Goal: Task Accomplishment & Management: Manage account settings

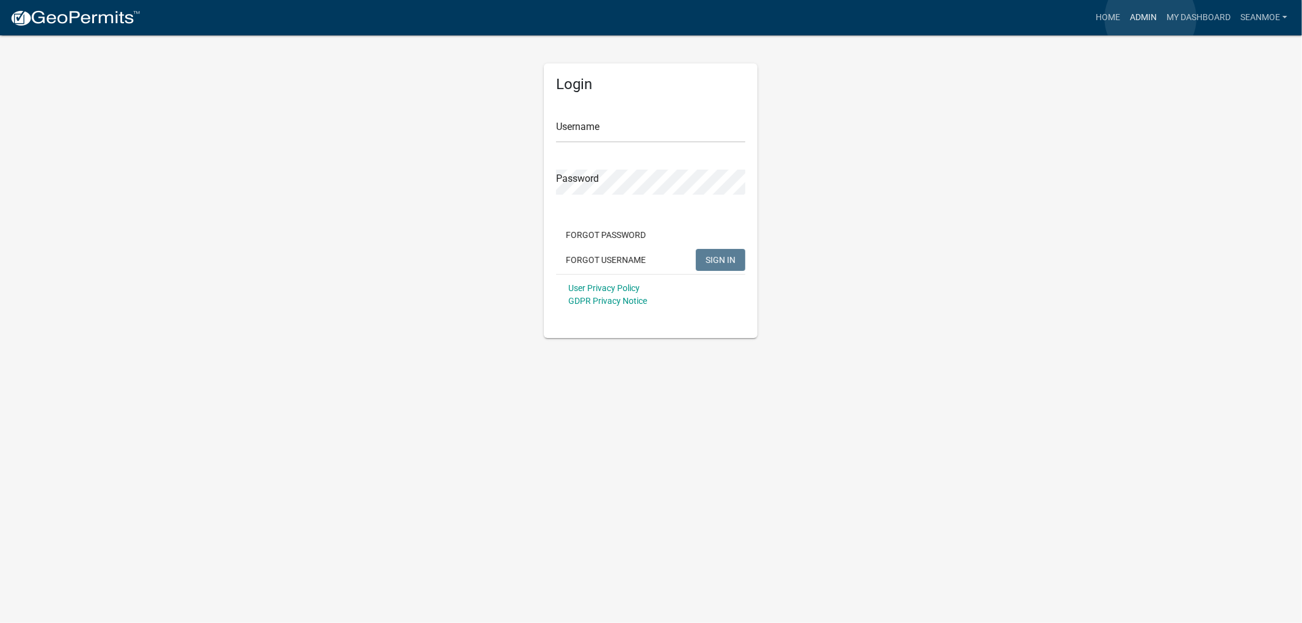
click at [1151, 18] on link "Admin" at bounding box center [1143, 17] width 37 height 23
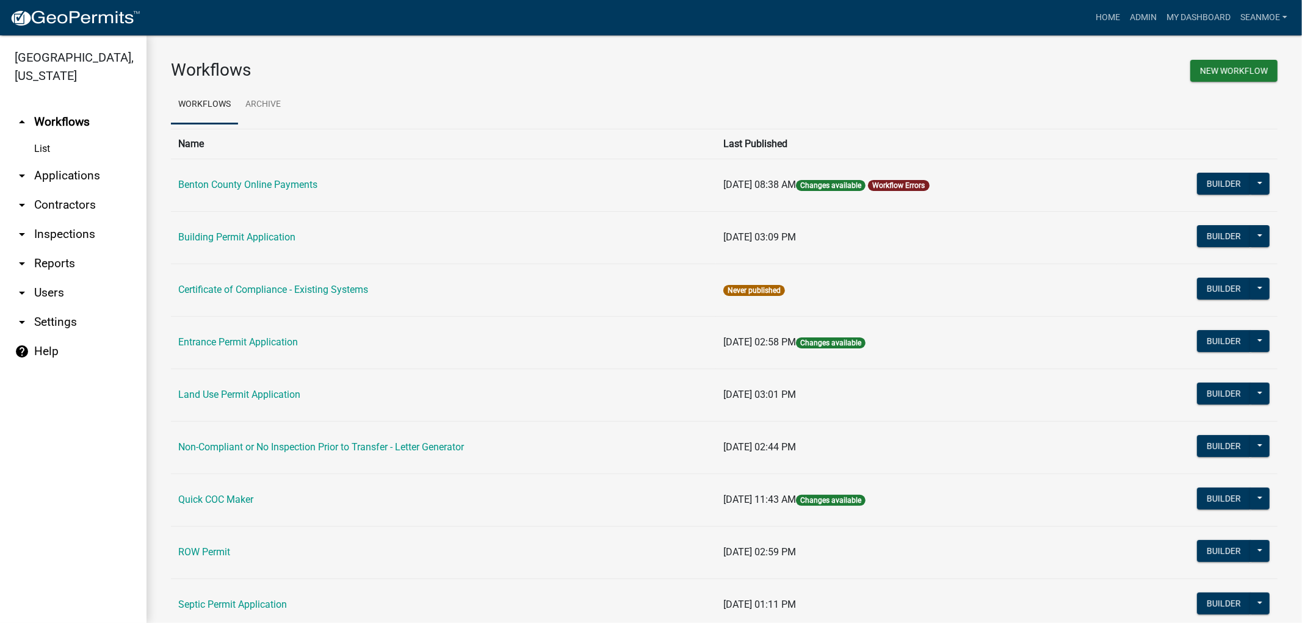
click at [64, 177] on link "arrow_drop_down Applications" at bounding box center [73, 175] width 146 height 29
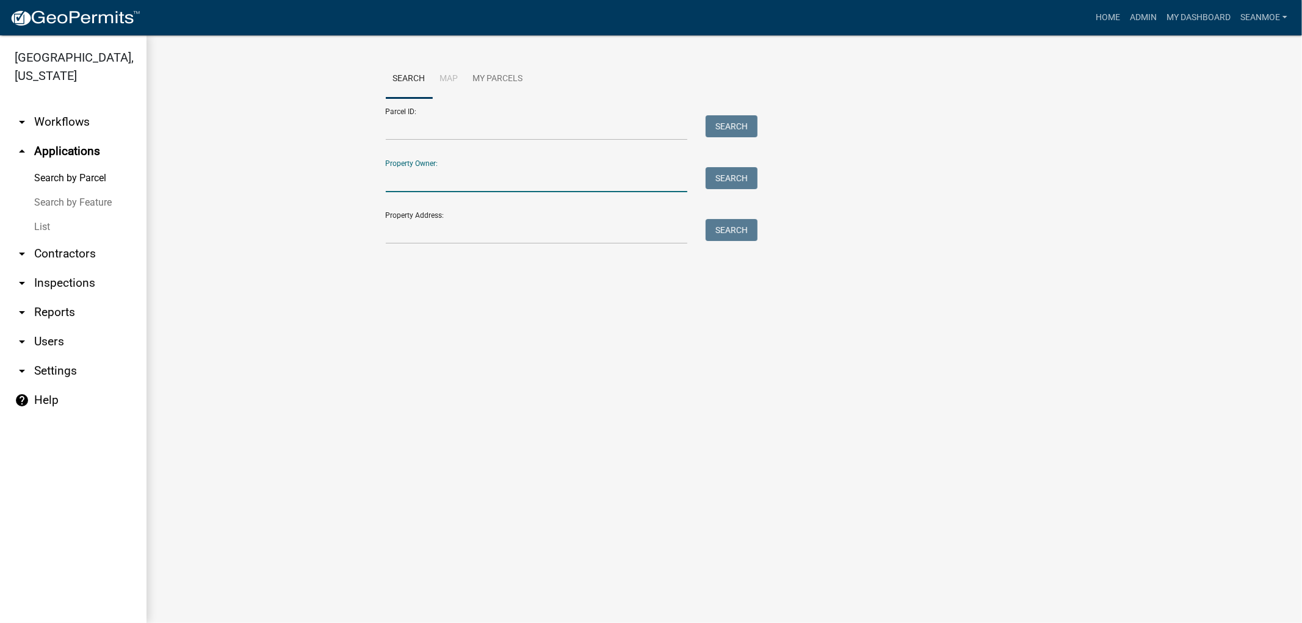
click at [458, 185] on input "Property Owner:" at bounding box center [537, 179] width 302 height 25
type input "[PERSON_NAME] Then"
click at [715, 183] on button "Search" at bounding box center [732, 178] width 52 height 22
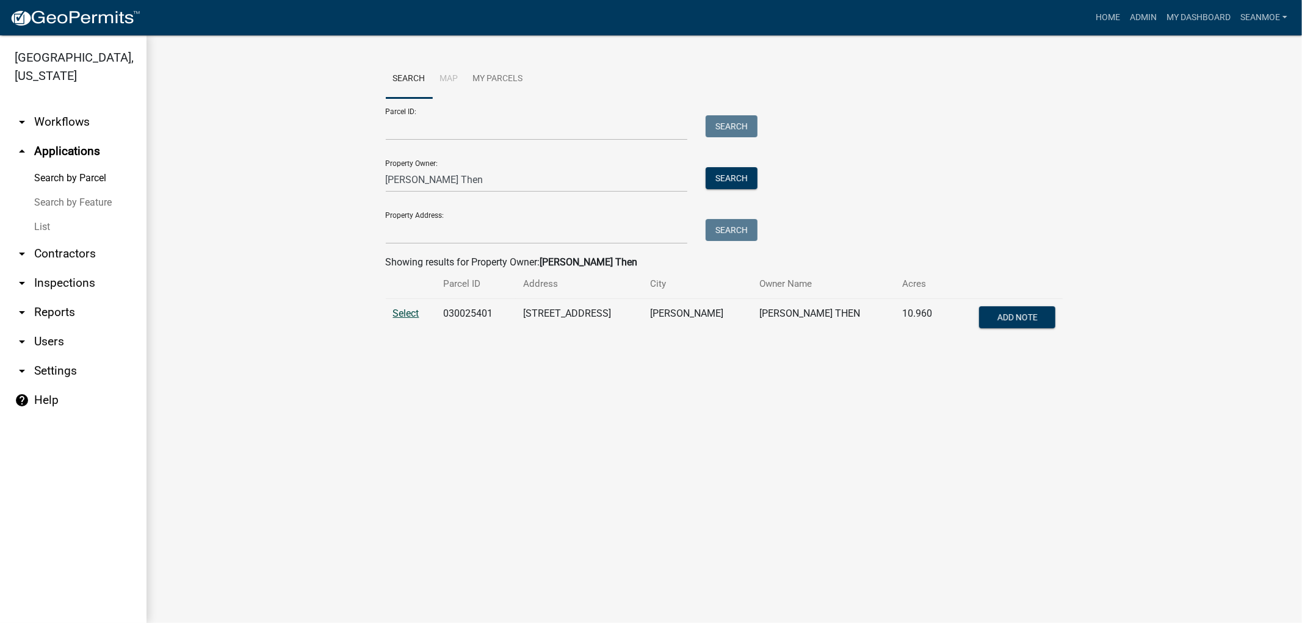
click at [397, 311] on span "Select" at bounding box center [406, 314] width 26 height 12
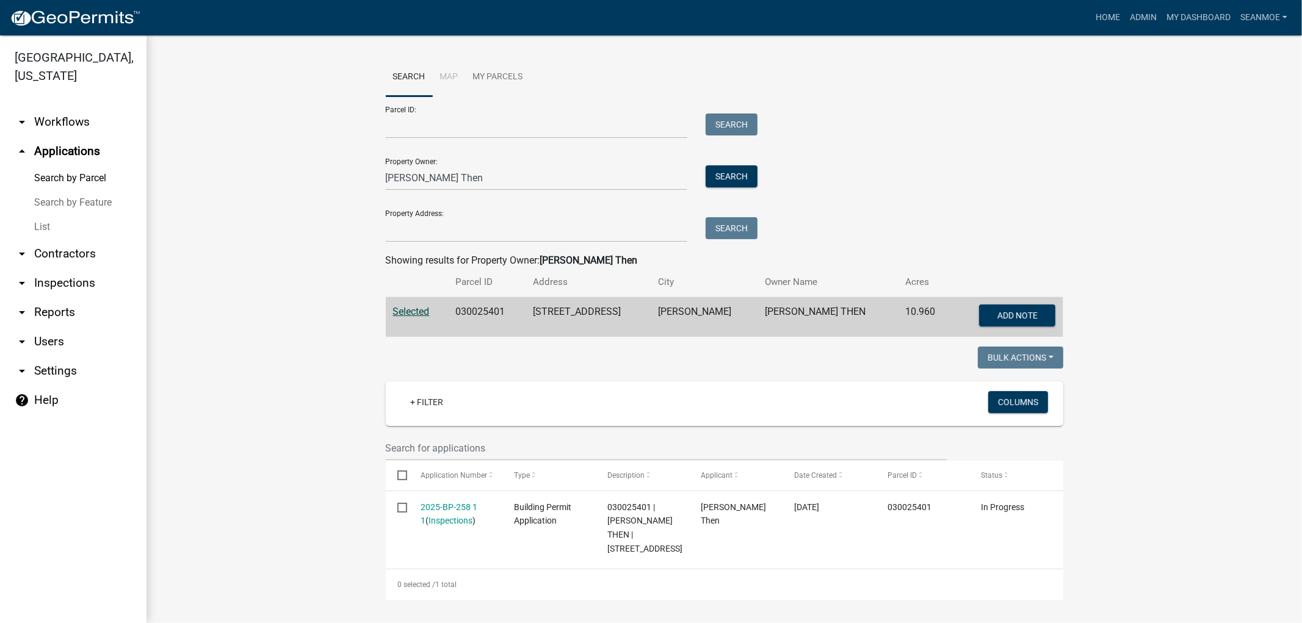
scroll to position [3, 0]
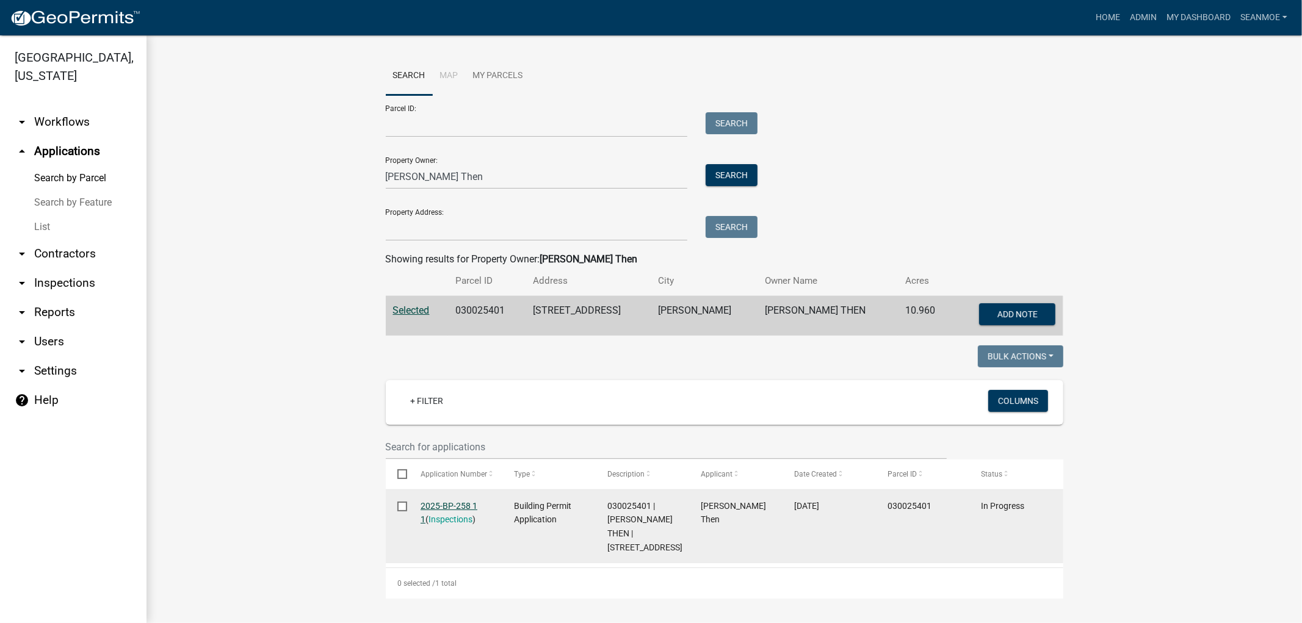
click at [438, 503] on link "2025-BP-258 1 1" at bounding box center [449, 513] width 57 height 24
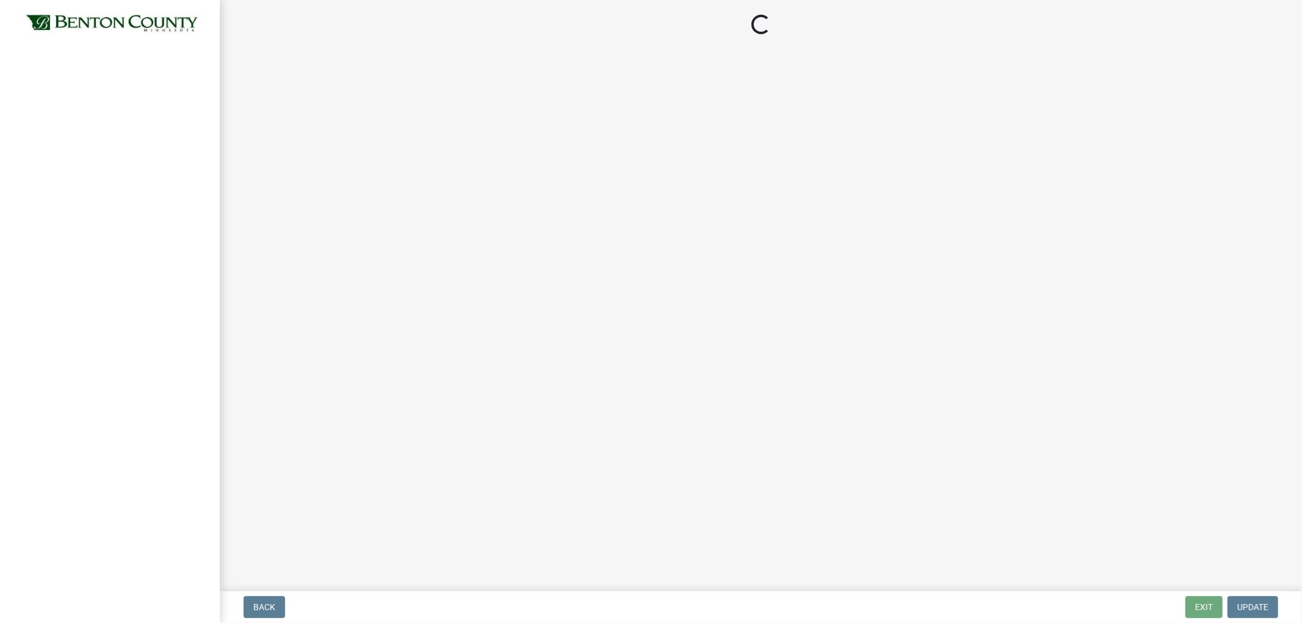
select select "3: 3"
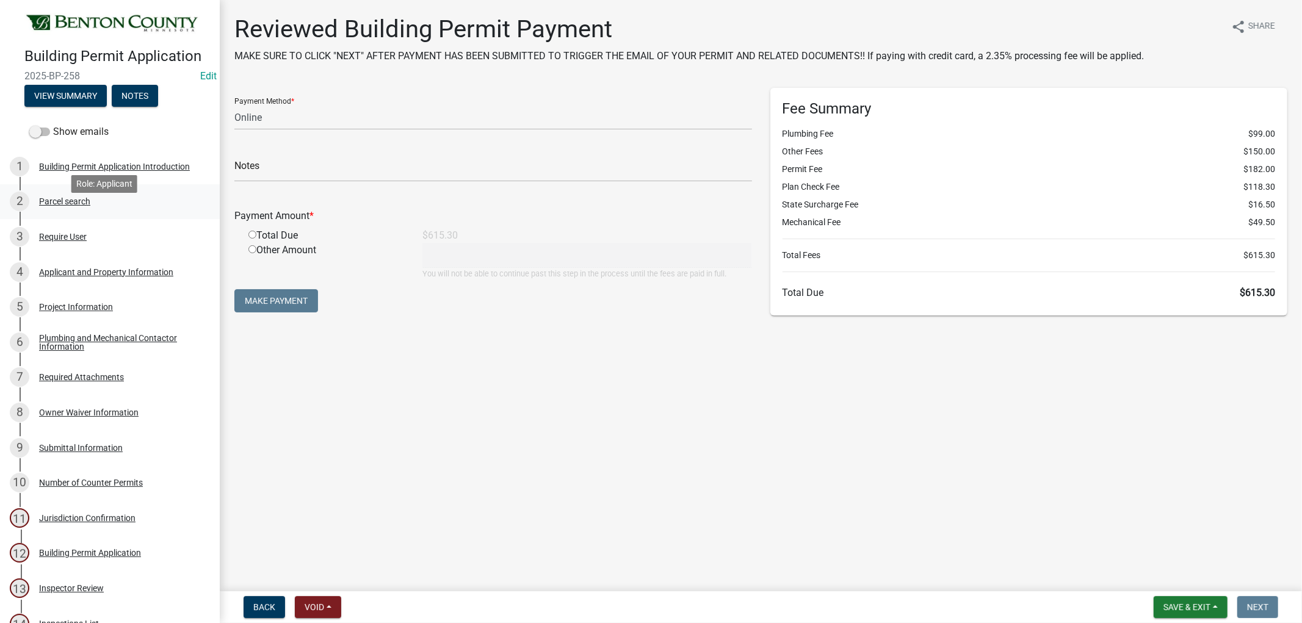
click at [63, 206] on div "Parcel search" at bounding box center [64, 201] width 51 height 9
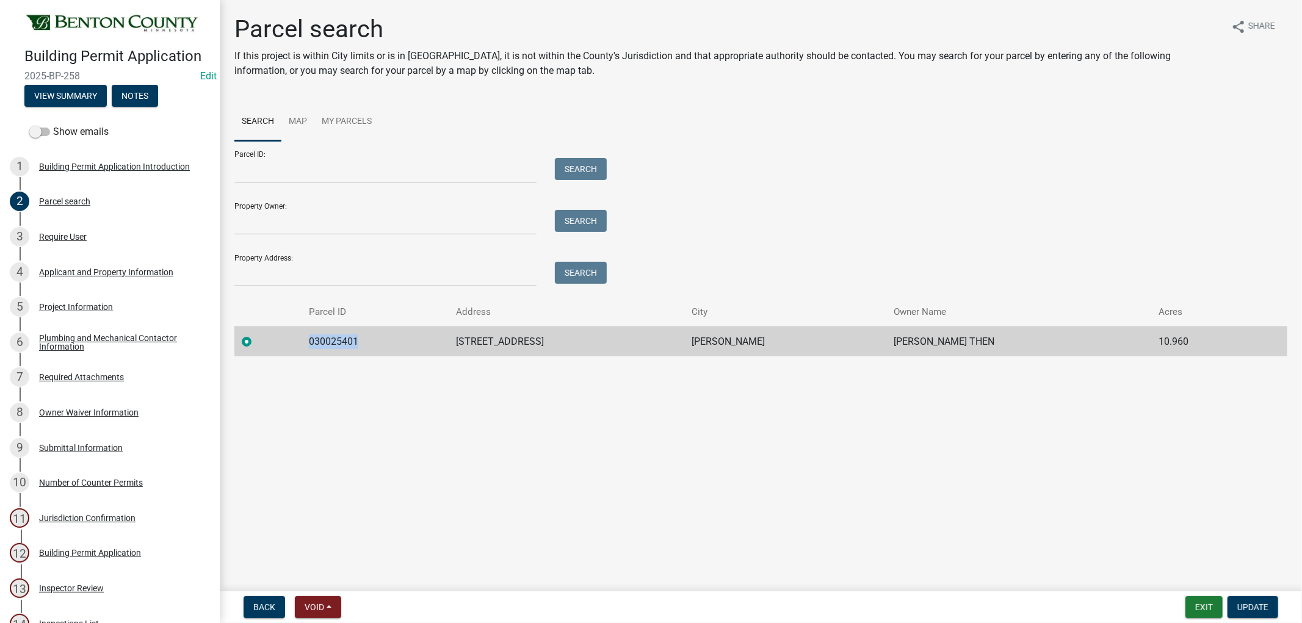
drag, startPoint x: 381, startPoint y: 341, endPoint x: 324, endPoint y: 334, distance: 57.2
click at [324, 334] on td "030025401" at bounding box center [375, 342] width 147 height 30
copy td "030025401"
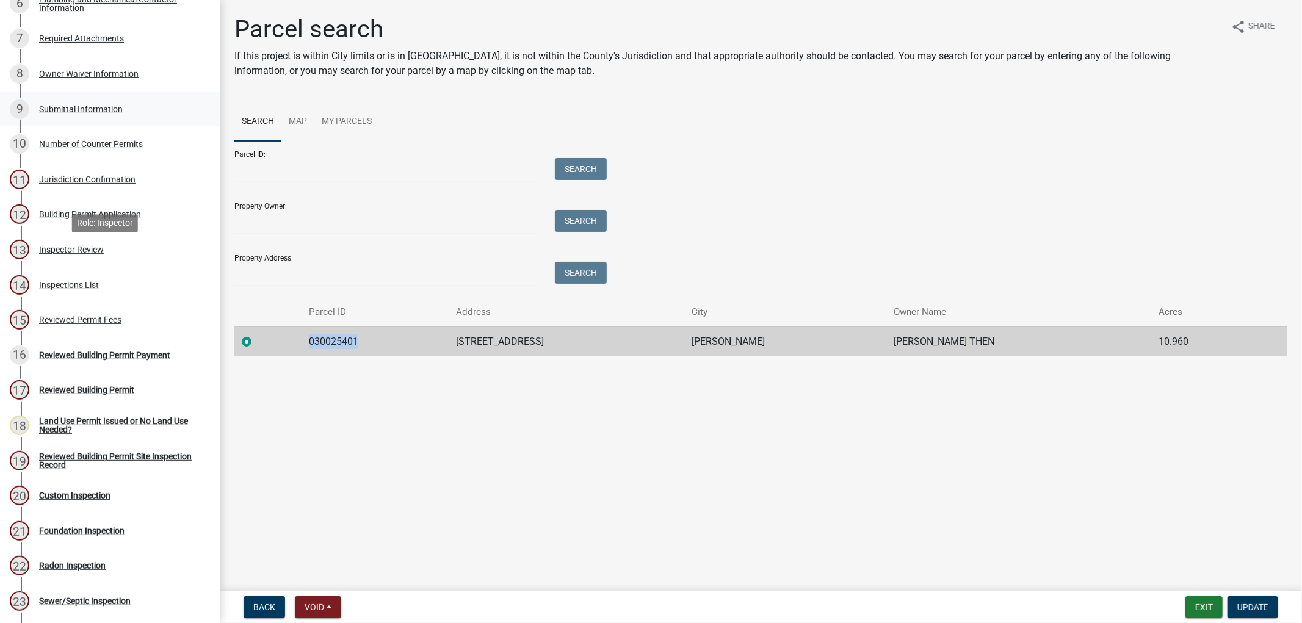
scroll to position [203, 0]
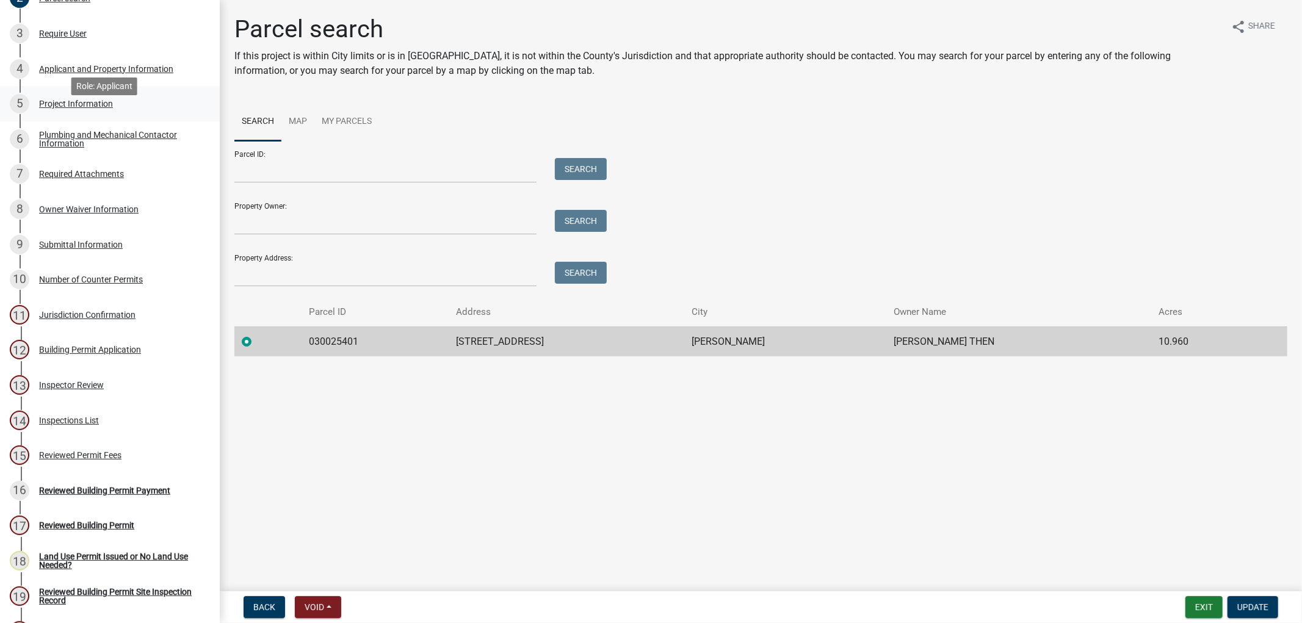
click at [64, 108] on div "Project Information" at bounding box center [76, 103] width 74 height 9
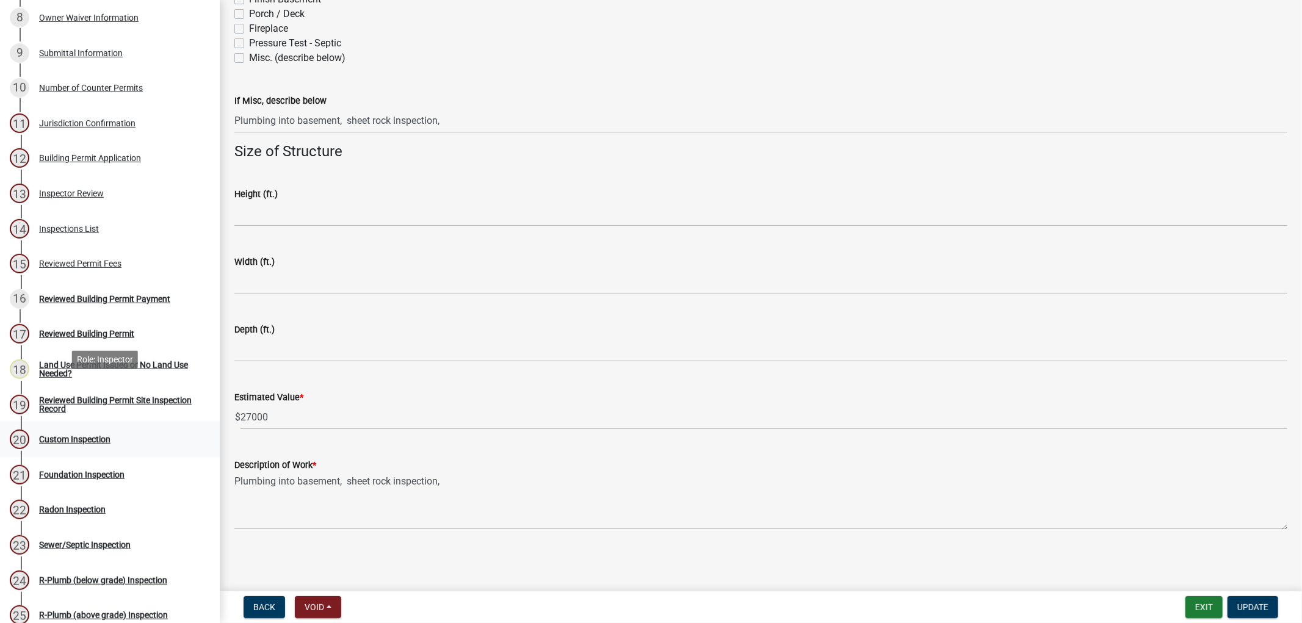
scroll to position [407, 0]
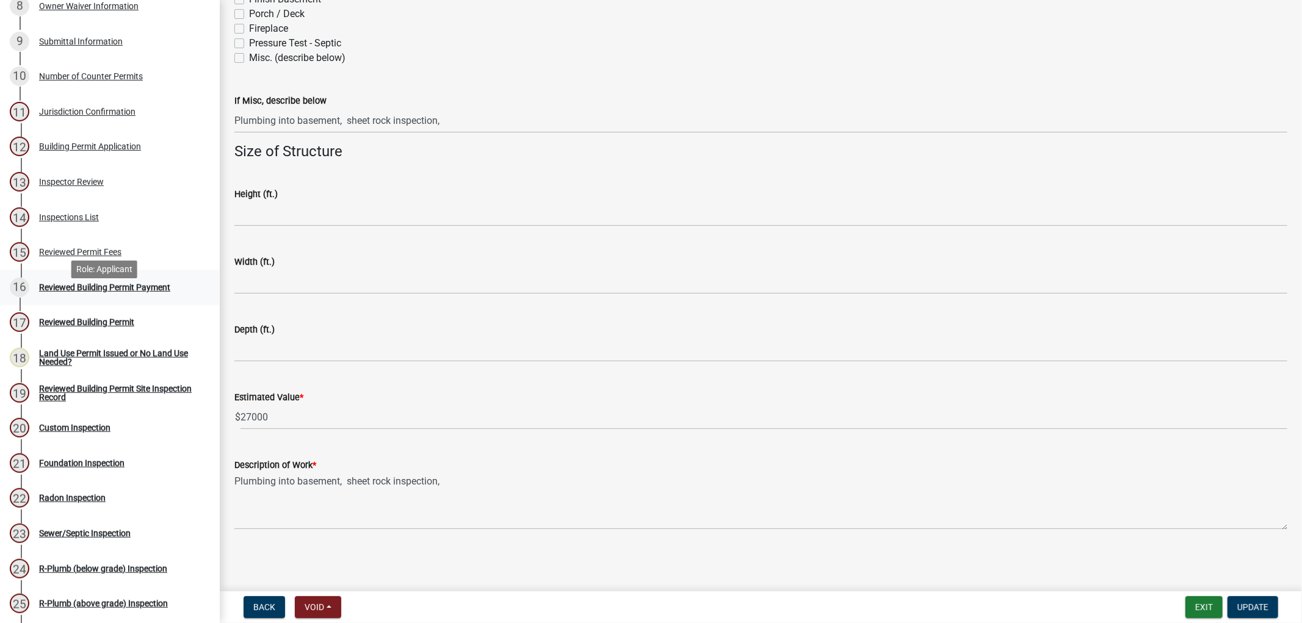
click at [52, 292] on div "Reviewed Building Permit Payment" at bounding box center [104, 287] width 131 height 9
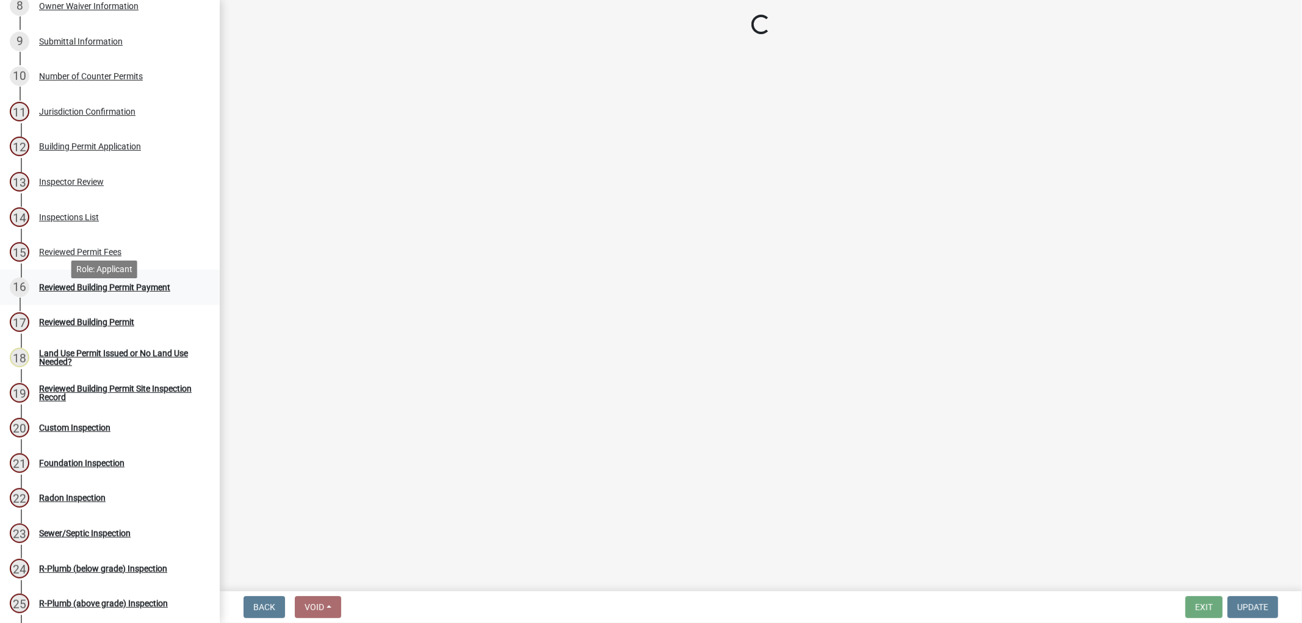
scroll to position [0, 0]
select select "3: 3"
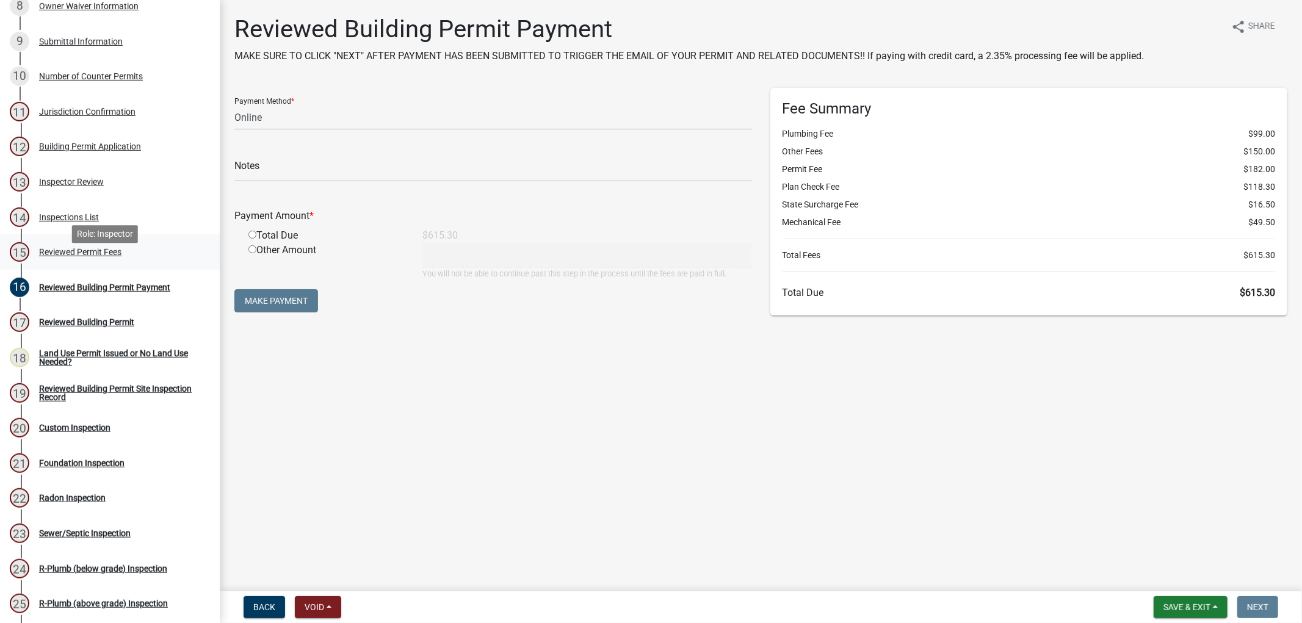
click at [75, 256] on div "Reviewed Permit Fees" at bounding box center [80, 252] width 82 height 9
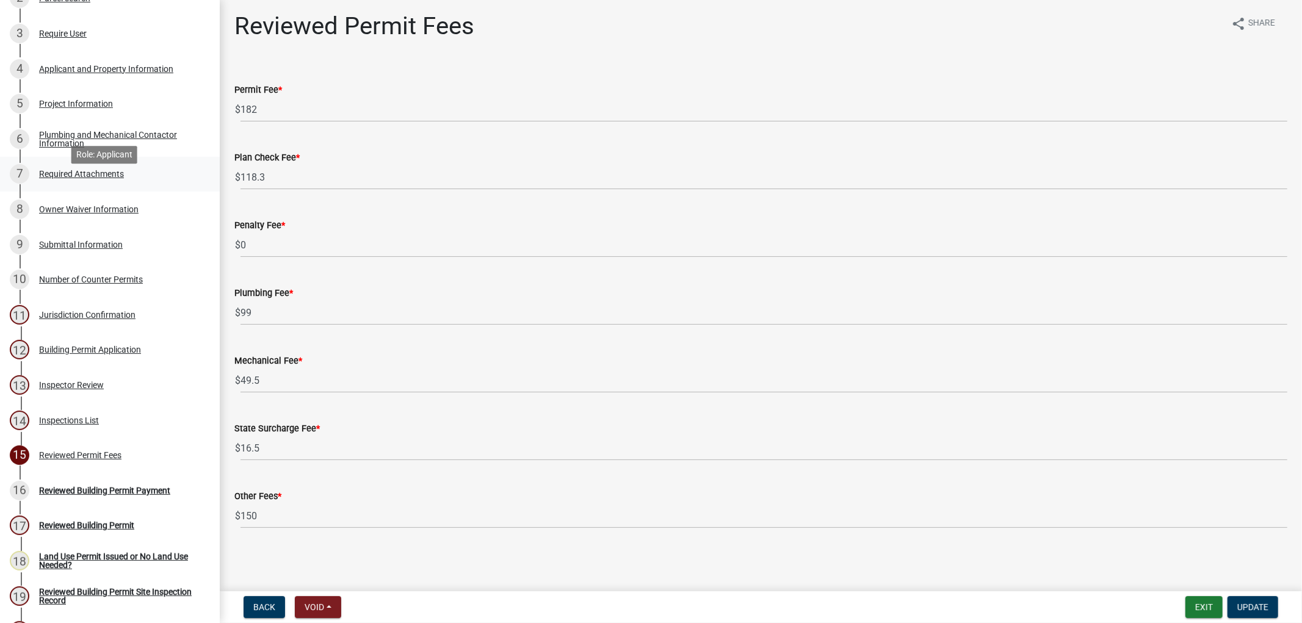
scroll to position [136, 0]
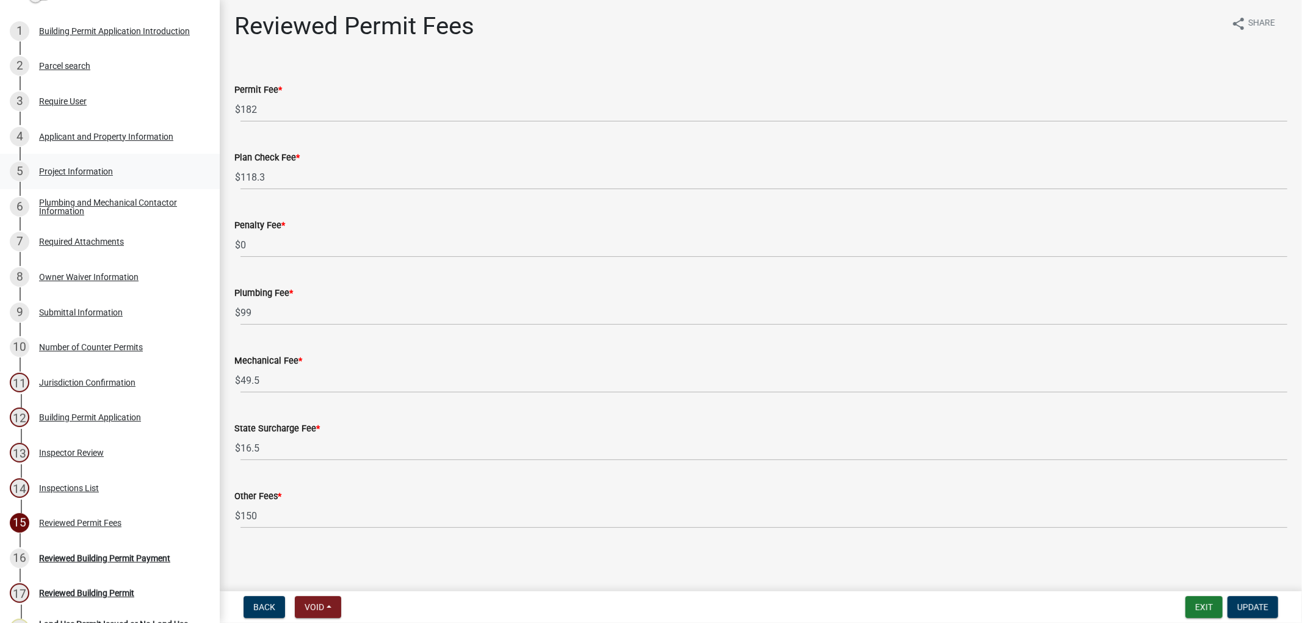
click at [85, 176] on div "Project Information" at bounding box center [76, 171] width 74 height 9
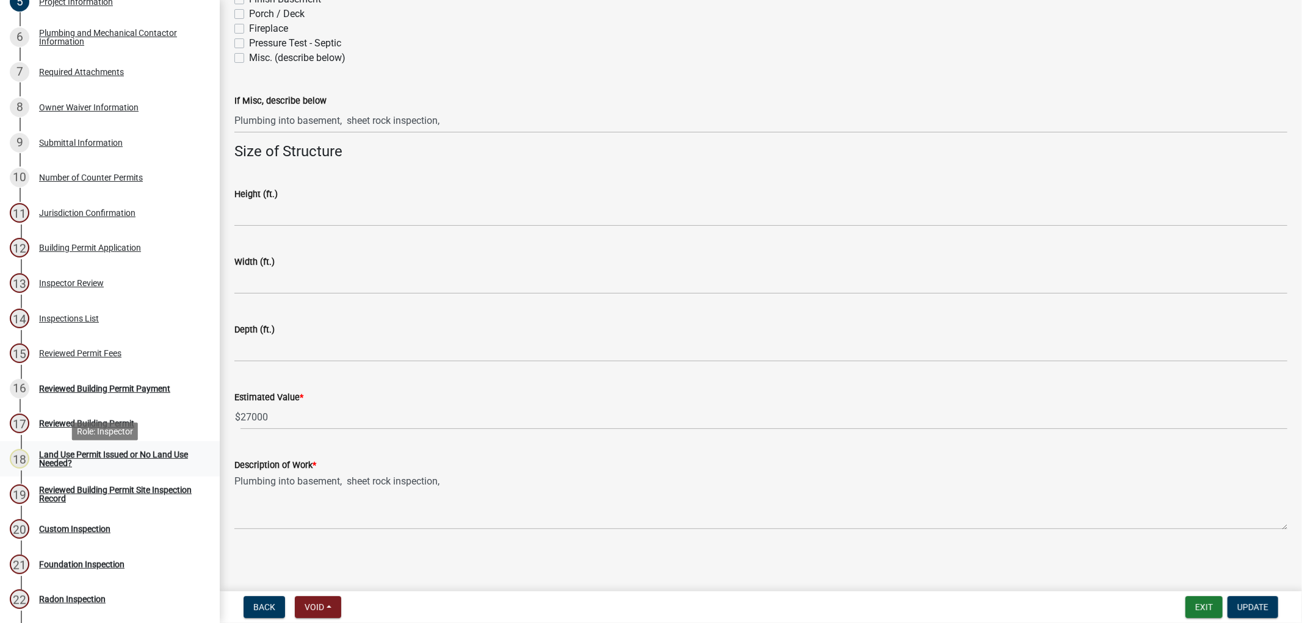
scroll to position [339, 0]
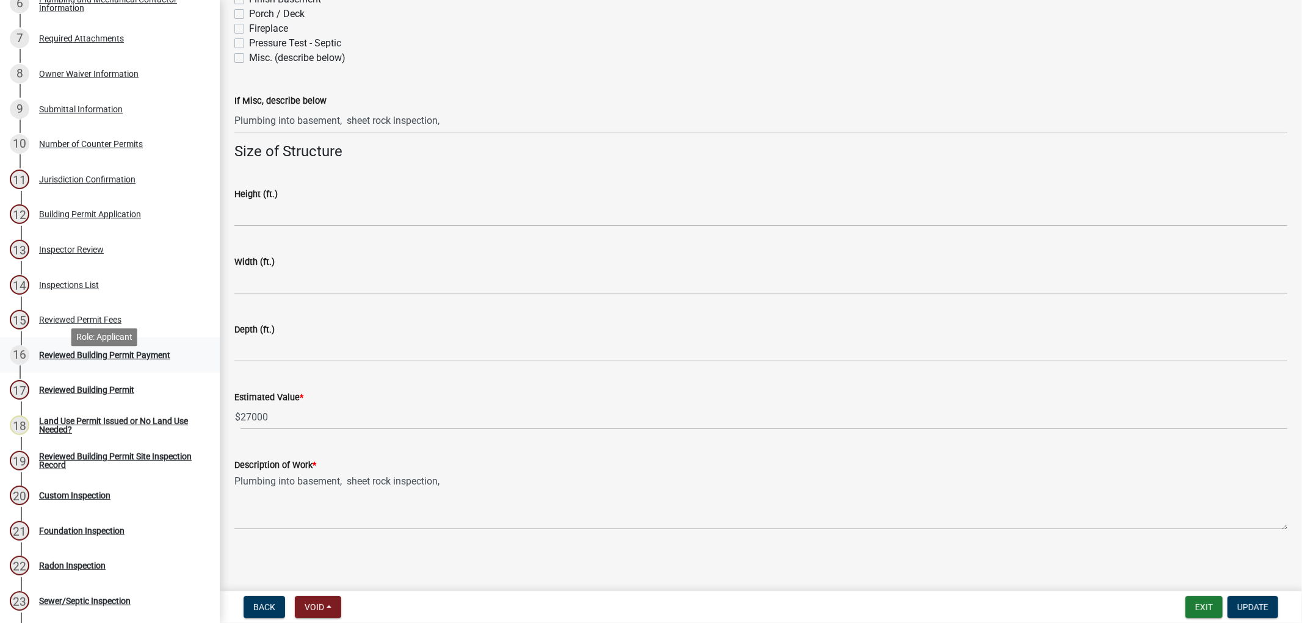
click at [63, 360] on div "Reviewed Building Permit Payment" at bounding box center [104, 355] width 131 height 9
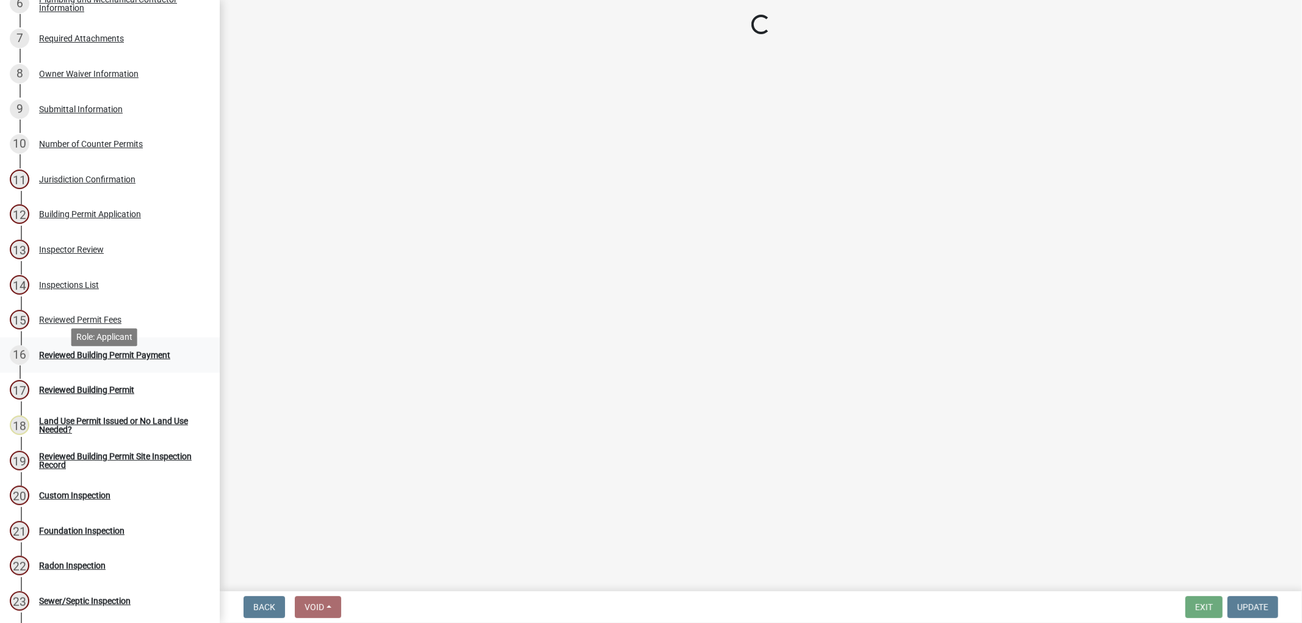
scroll to position [0, 0]
select select "3: 3"
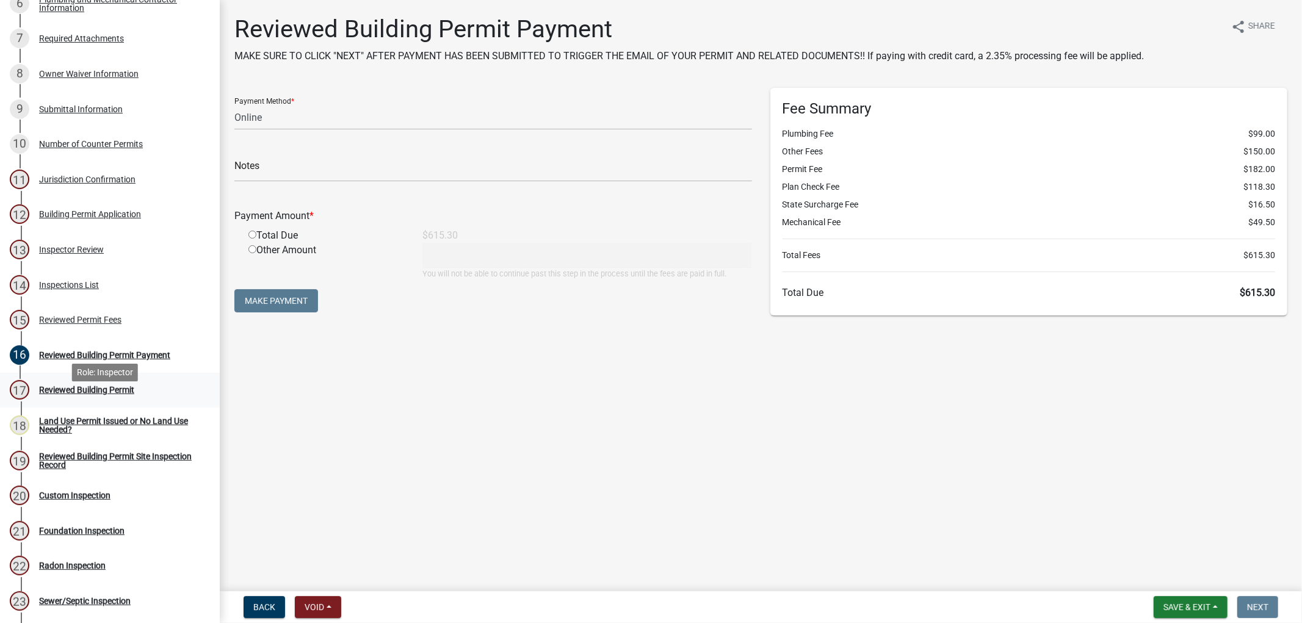
click at [74, 394] on div "Reviewed Building Permit" at bounding box center [86, 390] width 95 height 9
click at [66, 289] on div "Inspections List" at bounding box center [69, 285] width 60 height 9
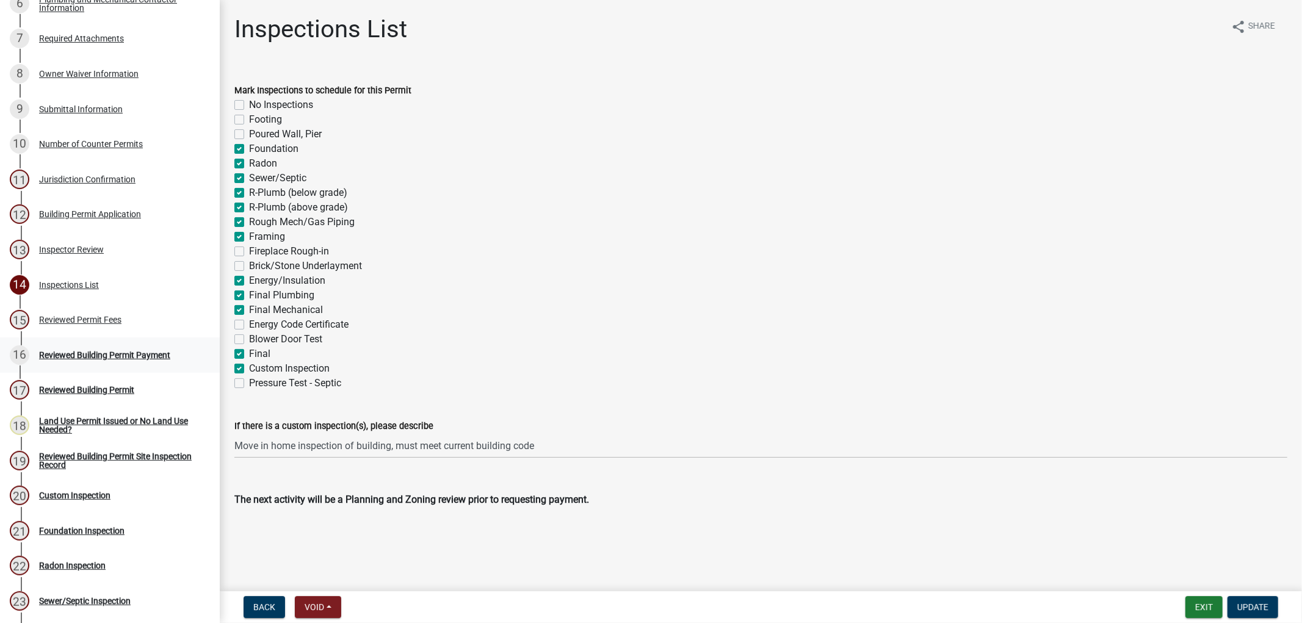
click at [63, 360] on div "Reviewed Building Permit Payment" at bounding box center [104, 355] width 131 height 9
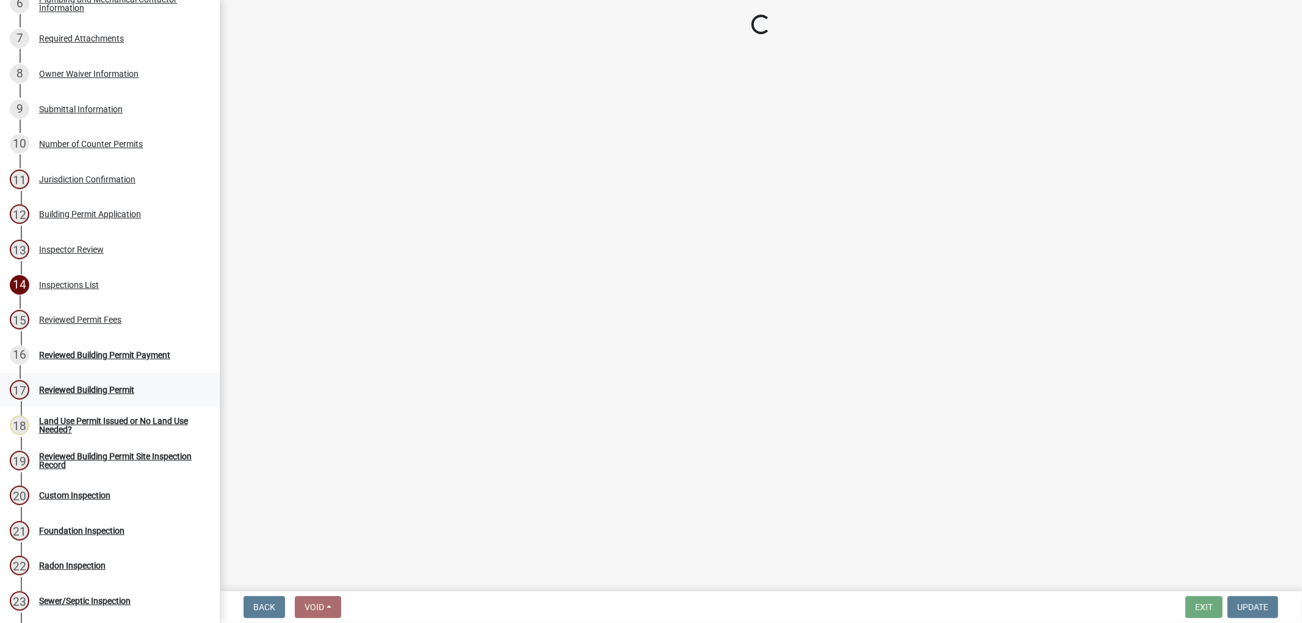
select select "3: 3"
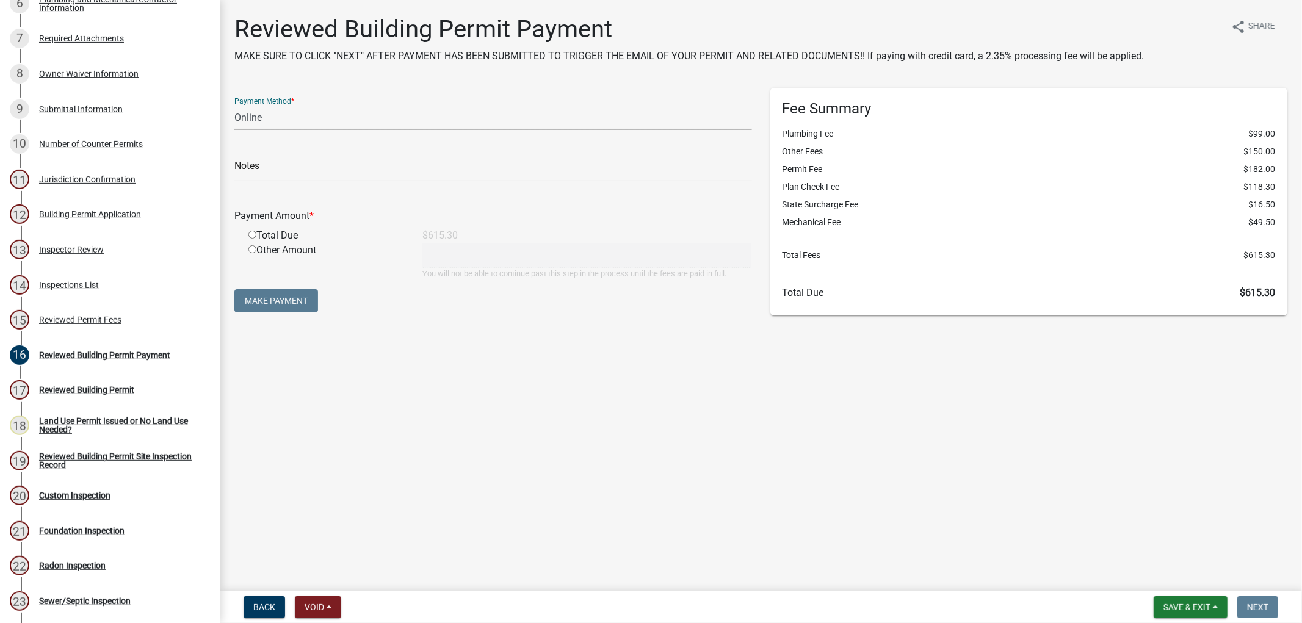
click at [328, 126] on select "Credit Card POS Check Cash Online" at bounding box center [493, 117] width 518 height 25
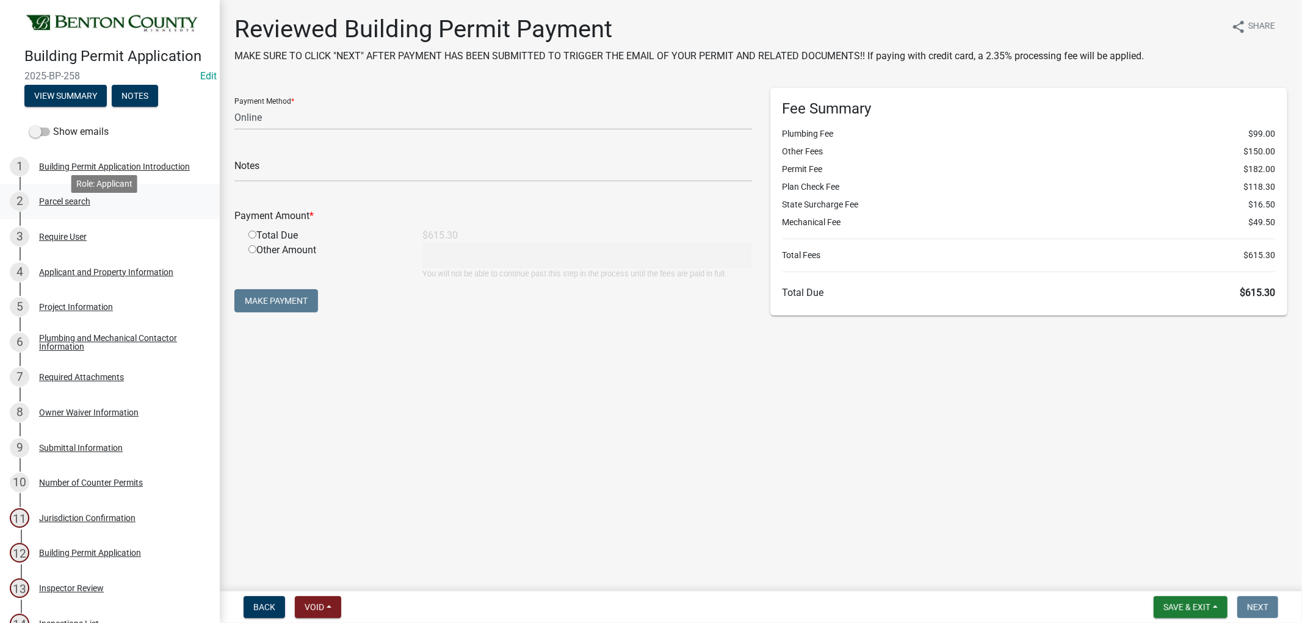
click at [58, 206] on div "Parcel search" at bounding box center [64, 201] width 51 height 9
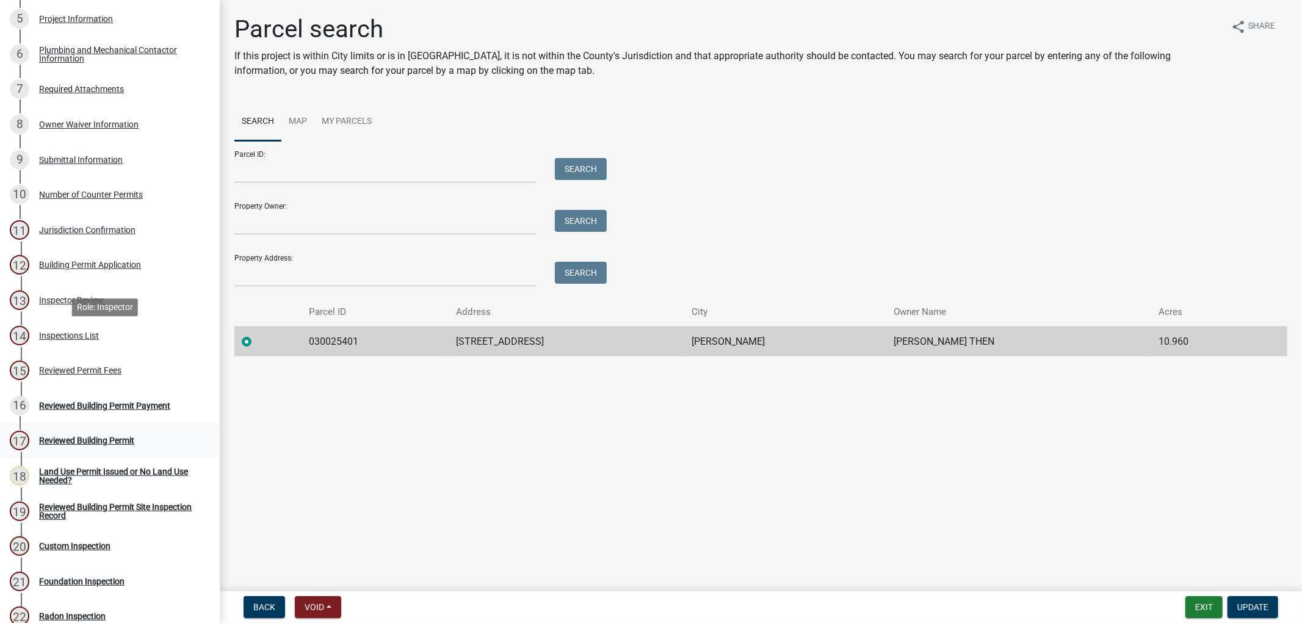
scroll to position [407, 0]
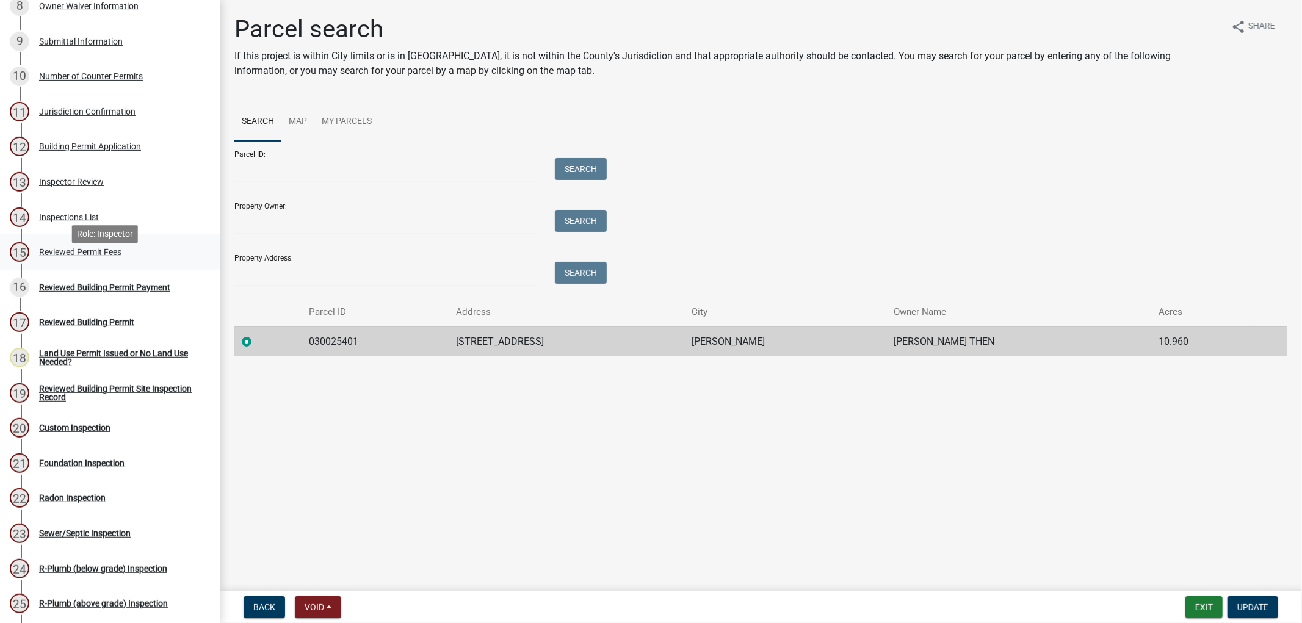
click at [60, 256] on div "Reviewed Permit Fees" at bounding box center [80, 252] width 82 height 9
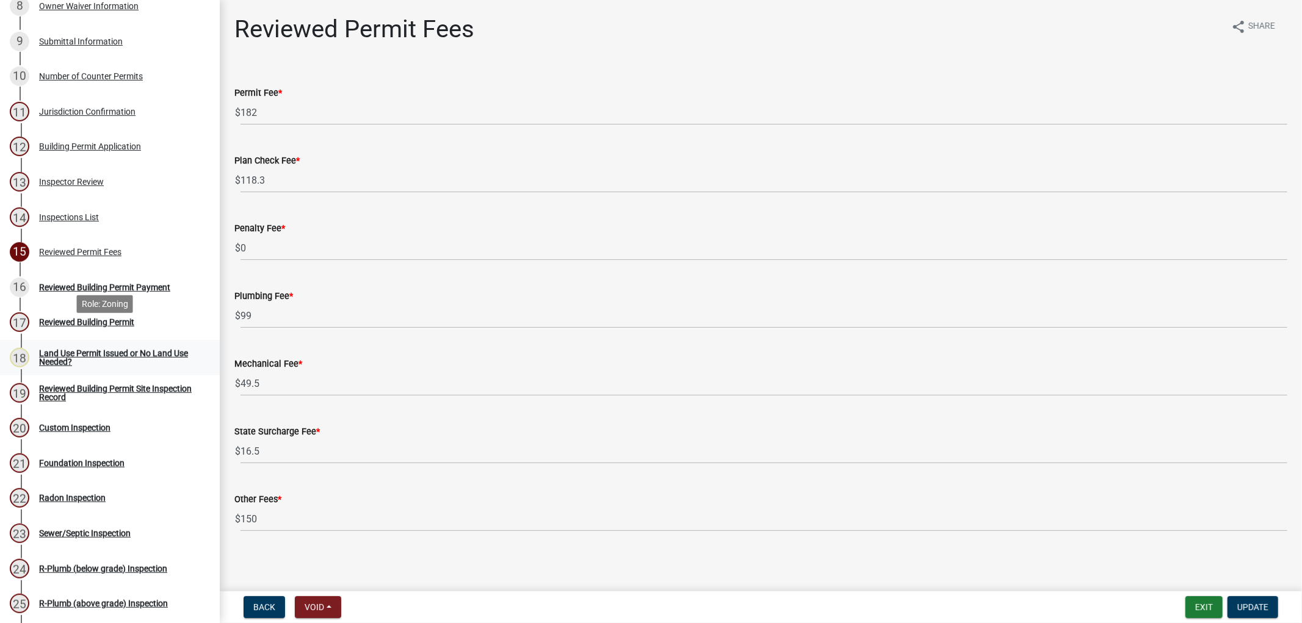
scroll to position [474, 0]
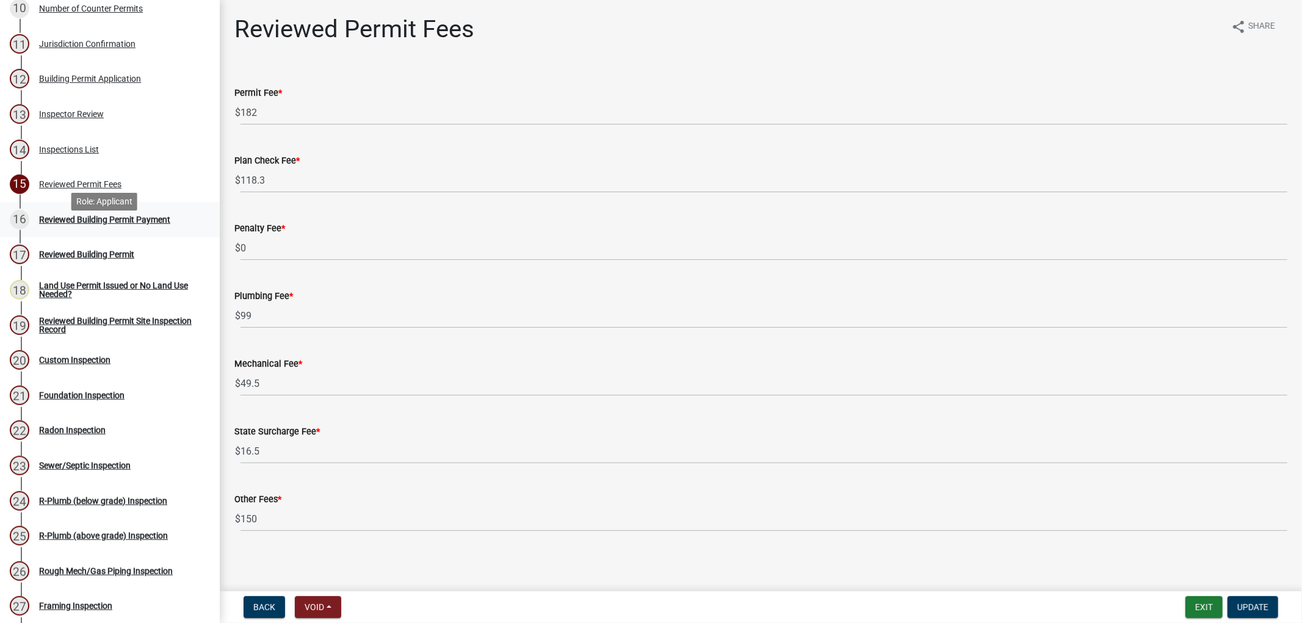
click at [70, 224] on div "Reviewed Building Permit Payment" at bounding box center [104, 219] width 131 height 9
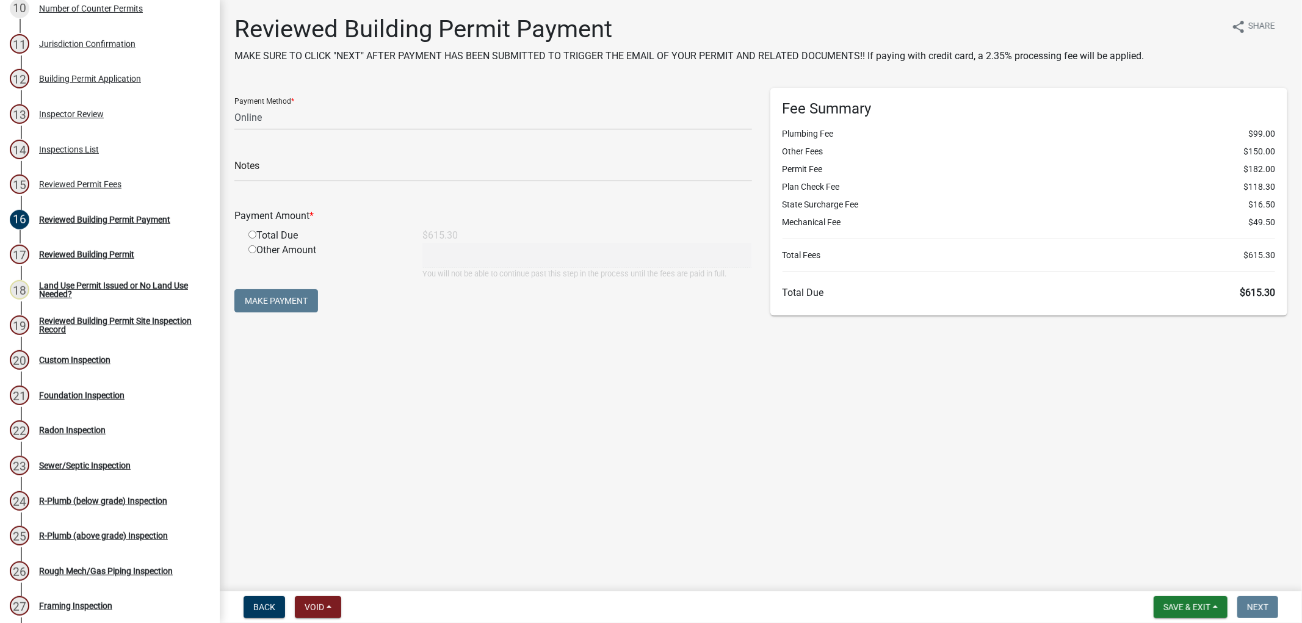
click at [264, 104] on div "Payment Method * Credit Card POS Check Cash Online" at bounding box center [493, 109] width 518 height 42
click at [272, 120] on select "Credit Card POS Check Cash Online" at bounding box center [493, 117] width 518 height 25
select select "1: 0"
click at [234, 105] on select "Credit Card POS Check Cash Online" at bounding box center [493, 117] width 518 height 25
click at [270, 173] on input "text" at bounding box center [493, 169] width 518 height 25
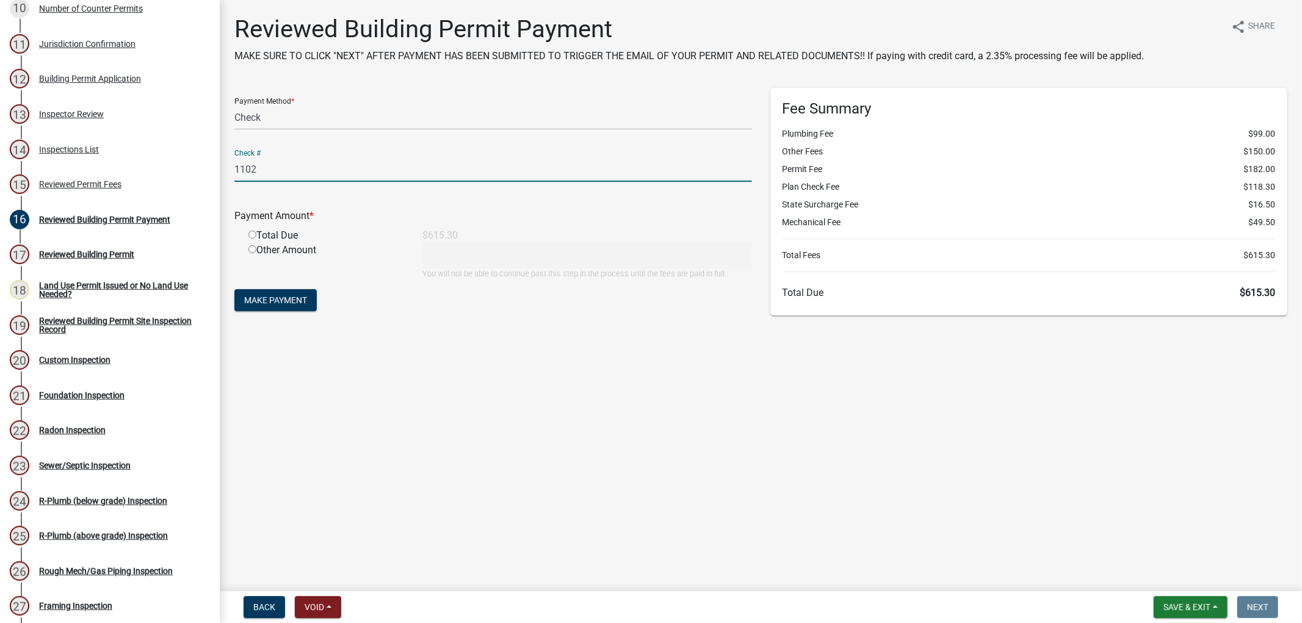
type input "1102"
click at [253, 233] on input "radio" at bounding box center [252, 235] width 8 height 8
radio input "true"
type input "615.3"
click at [288, 302] on span "Make Payment" at bounding box center [275, 300] width 63 height 10
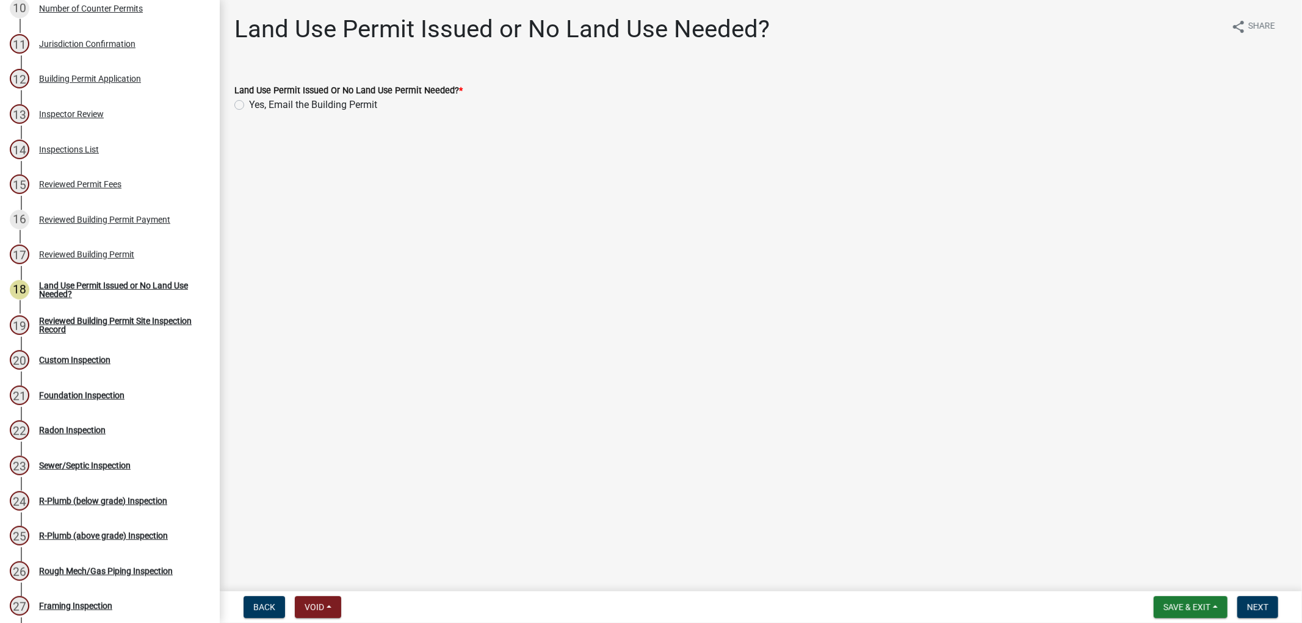
click at [249, 108] on label "Yes, Email the Building Permit" at bounding box center [313, 105] width 128 height 15
click at [249, 106] on input "Yes, Email the Building Permit" at bounding box center [253, 102] width 8 height 8
radio input "true"
click at [1248, 605] on span "Next" at bounding box center [1257, 607] width 21 height 10
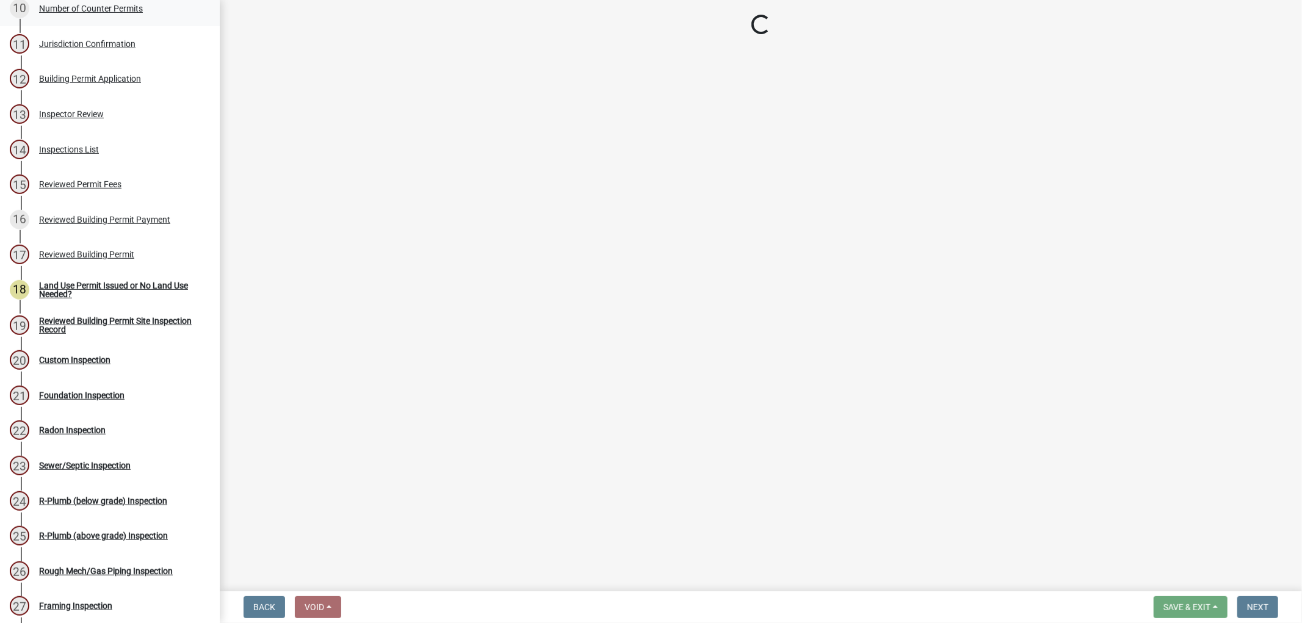
select select "17bfa135-5610-45df-8ce7-87530b7d86d4"
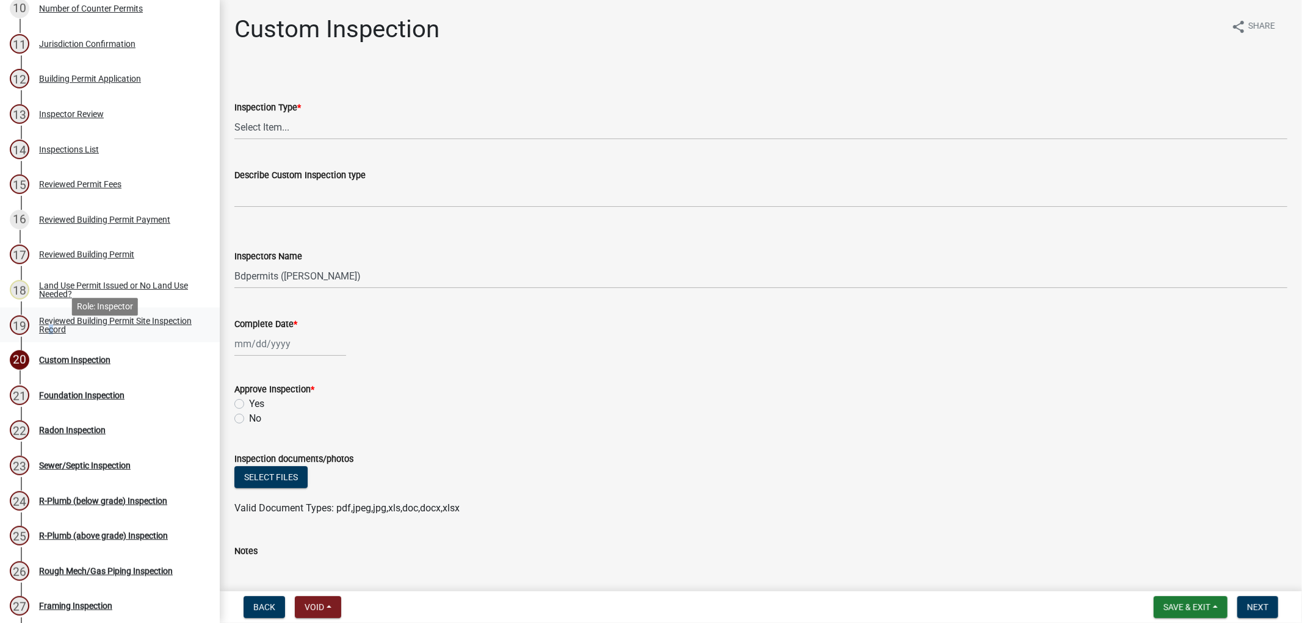
click at [88, 334] on div "Reviewed Building Permit Site Inspection Record" at bounding box center [119, 325] width 161 height 17
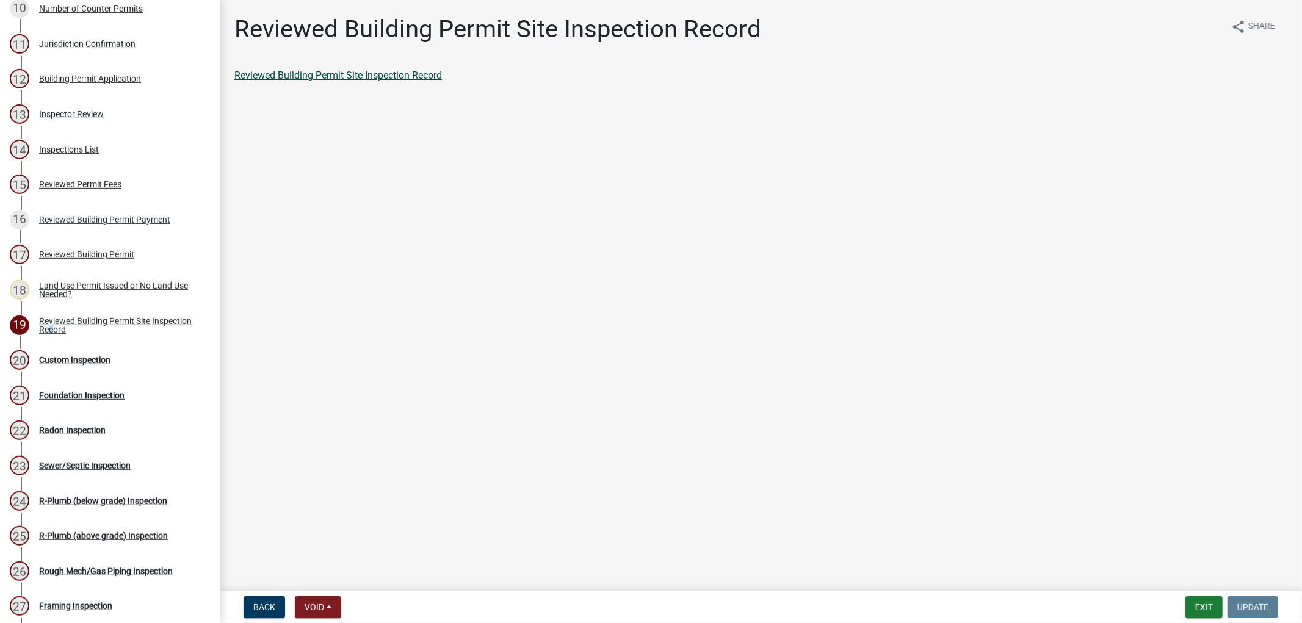
click at [325, 74] on link "Reviewed Building Permit Site Inspection Record" at bounding box center [338, 76] width 208 height 12
click at [69, 224] on div "Reviewed Building Permit Payment" at bounding box center [104, 219] width 131 height 9
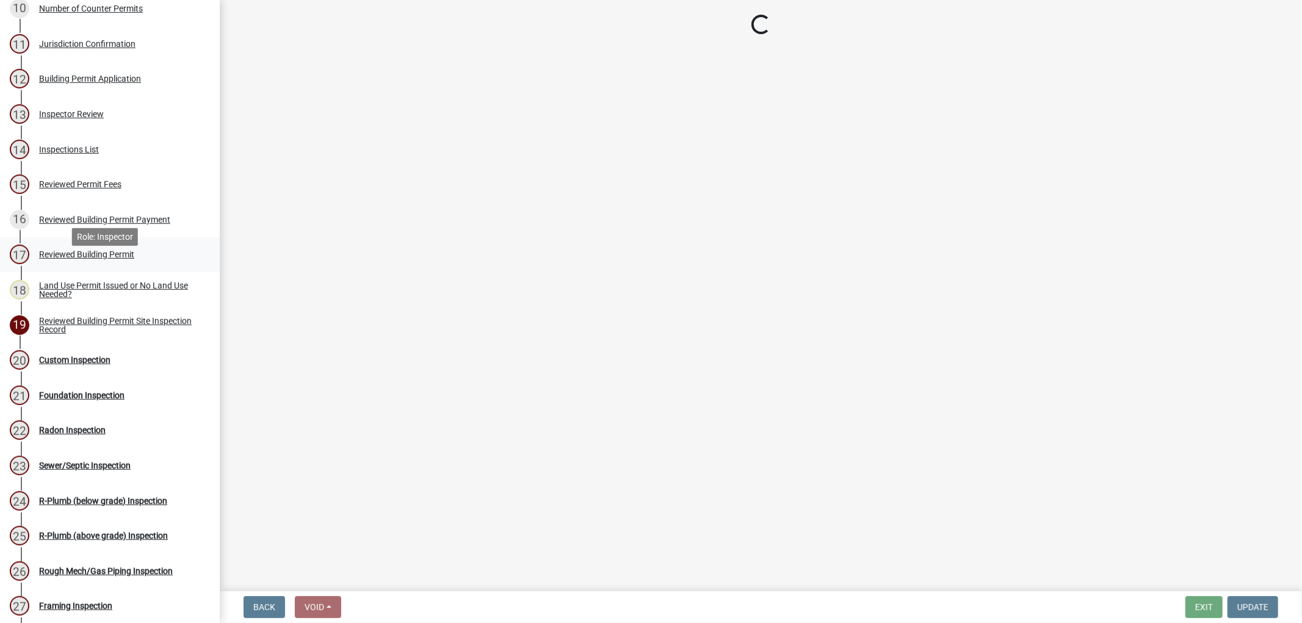
click at [58, 259] on div "Reviewed Building Permit" at bounding box center [86, 254] width 95 height 9
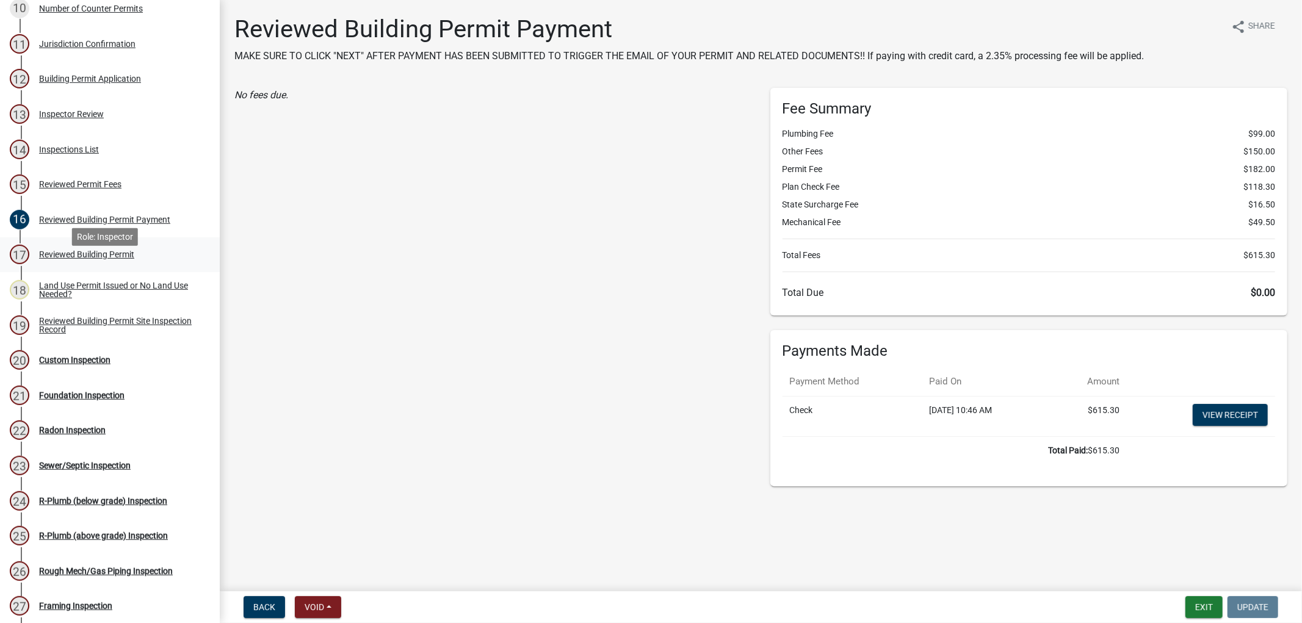
click at [63, 259] on div "Reviewed Building Permit" at bounding box center [86, 254] width 95 height 9
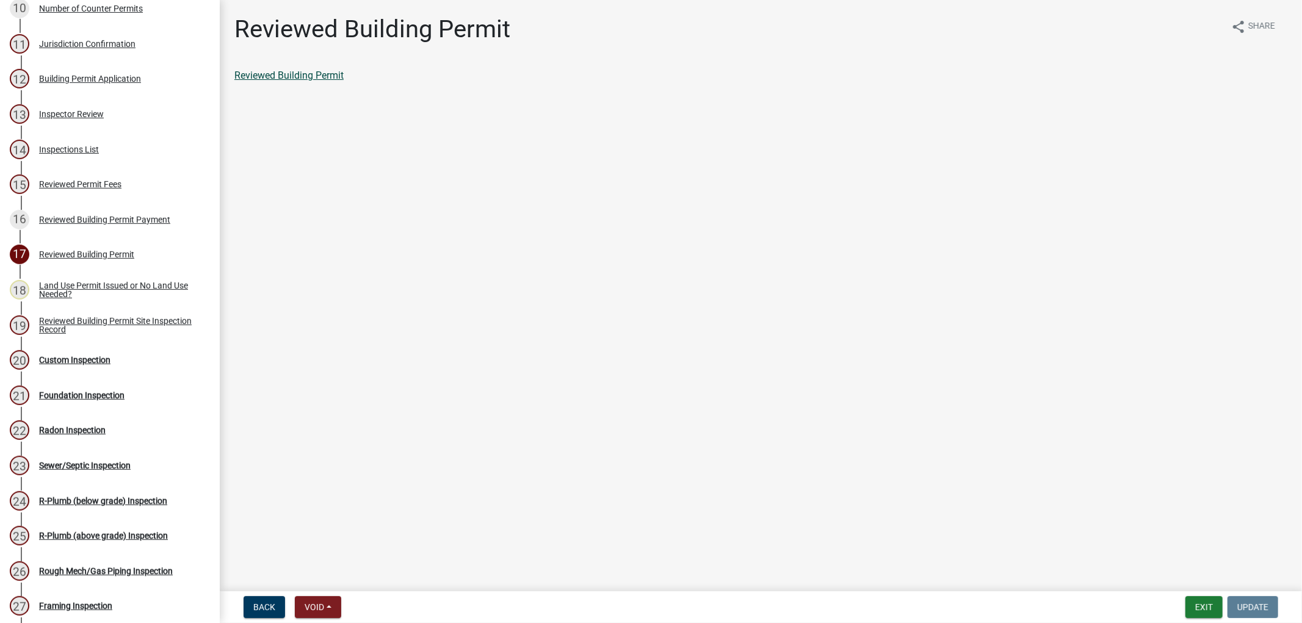
click at [292, 77] on link "Reviewed Building Permit" at bounding box center [288, 76] width 109 height 12
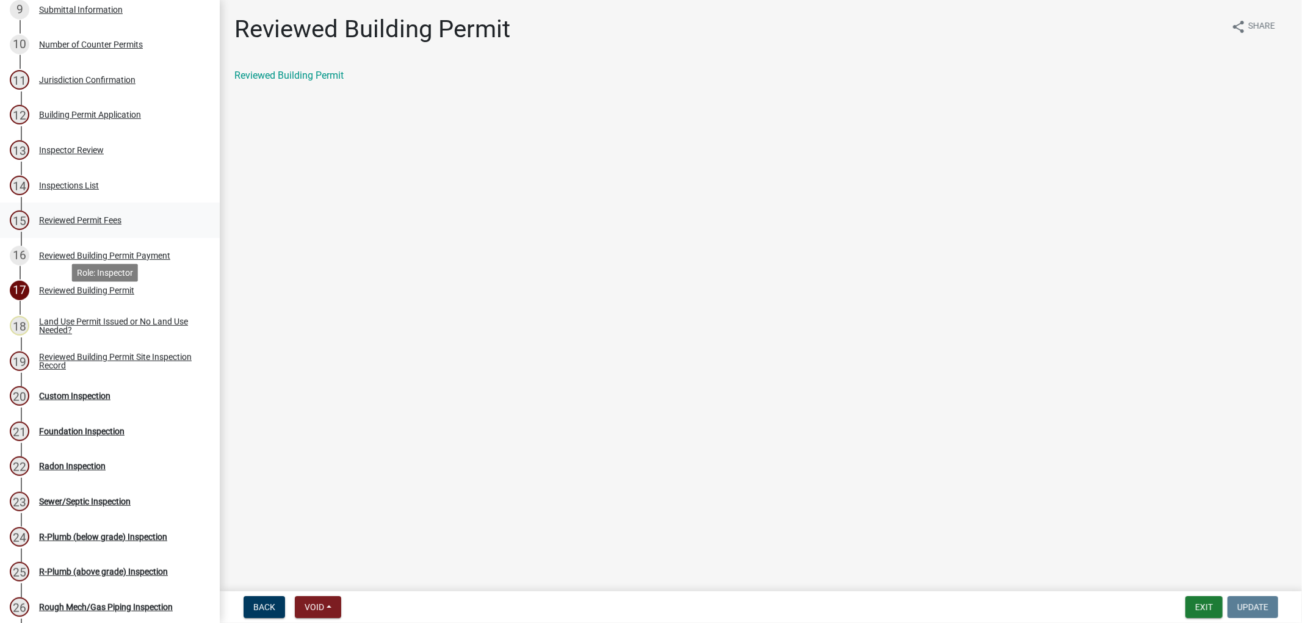
scroll to position [407, 0]
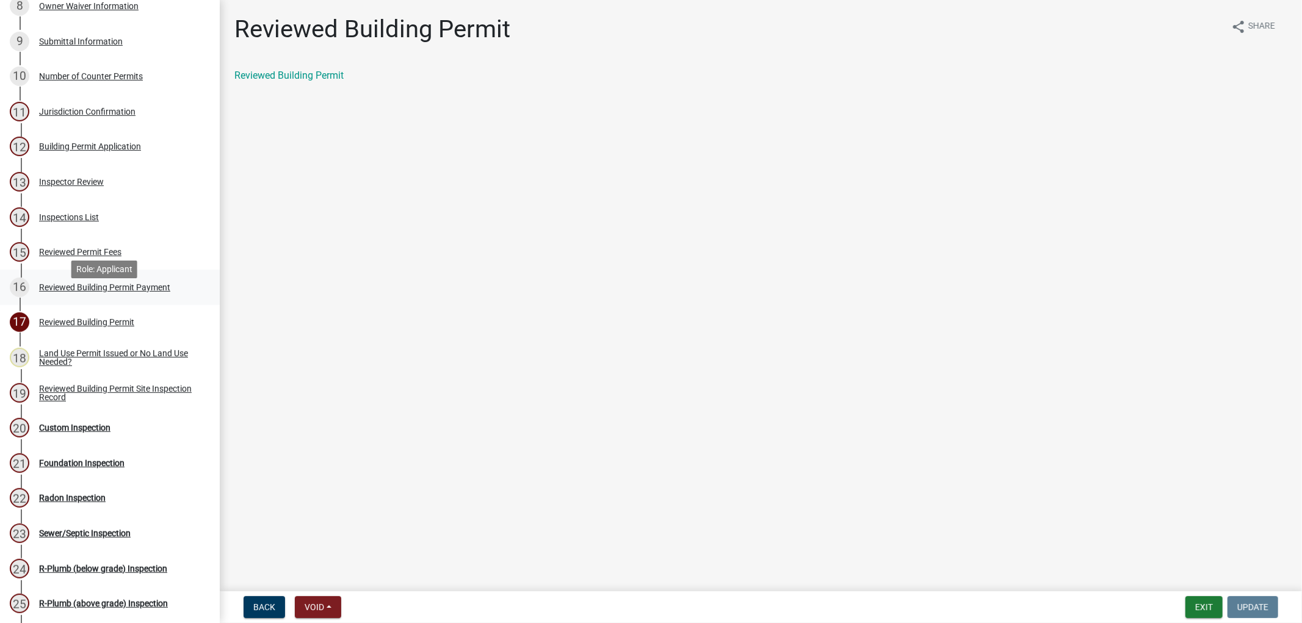
click at [112, 292] on div "Reviewed Building Permit Payment" at bounding box center [104, 287] width 131 height 9
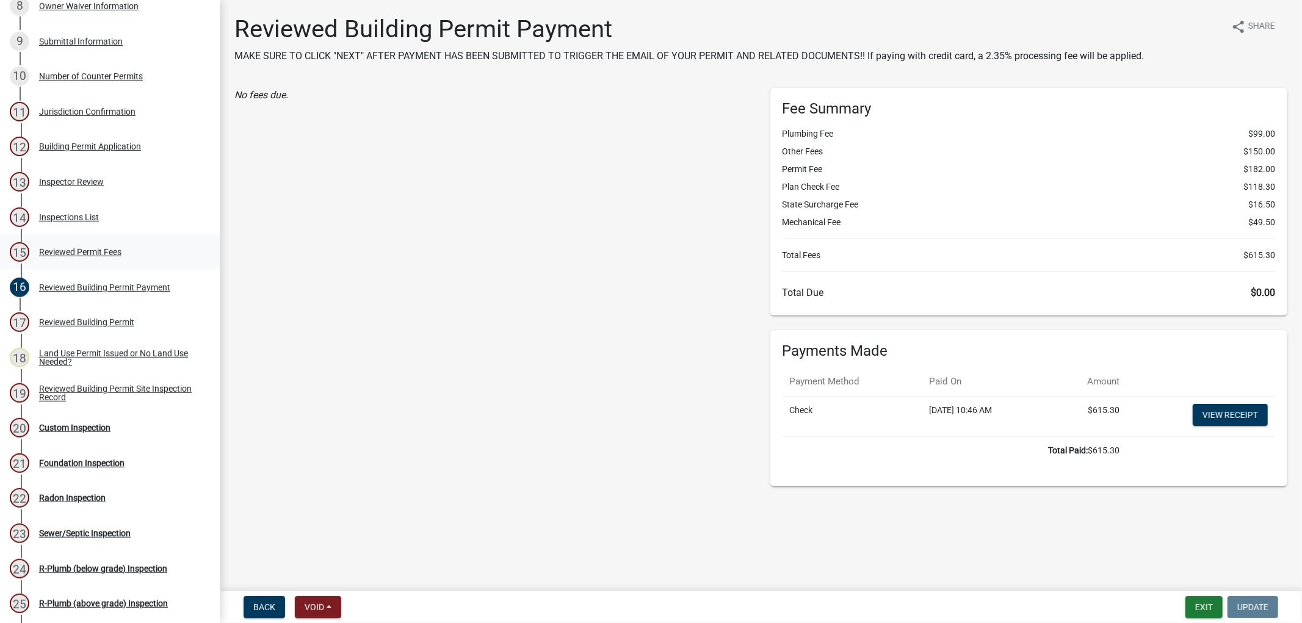
click at [81, 256] on div "Reviewed Permit Fees" at bounding box center [80, 252] width 82 height 9
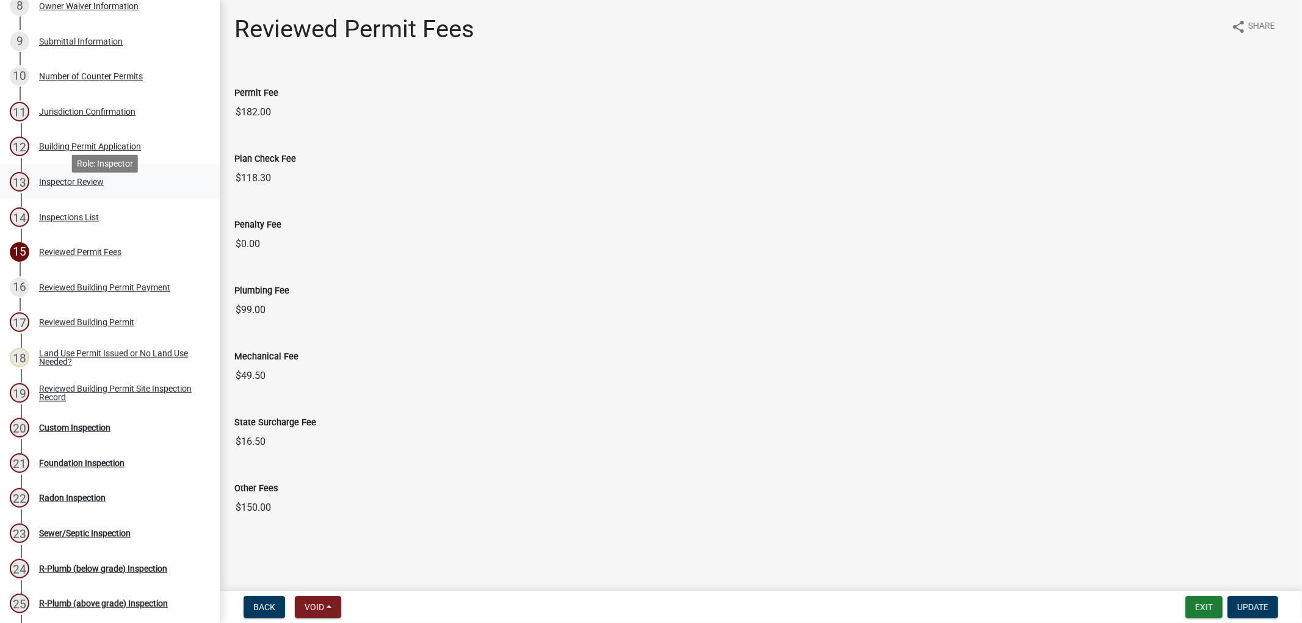
click at [61, 186] on div "Inspector Review" at bounding box center [71, 182] width 65 height 9
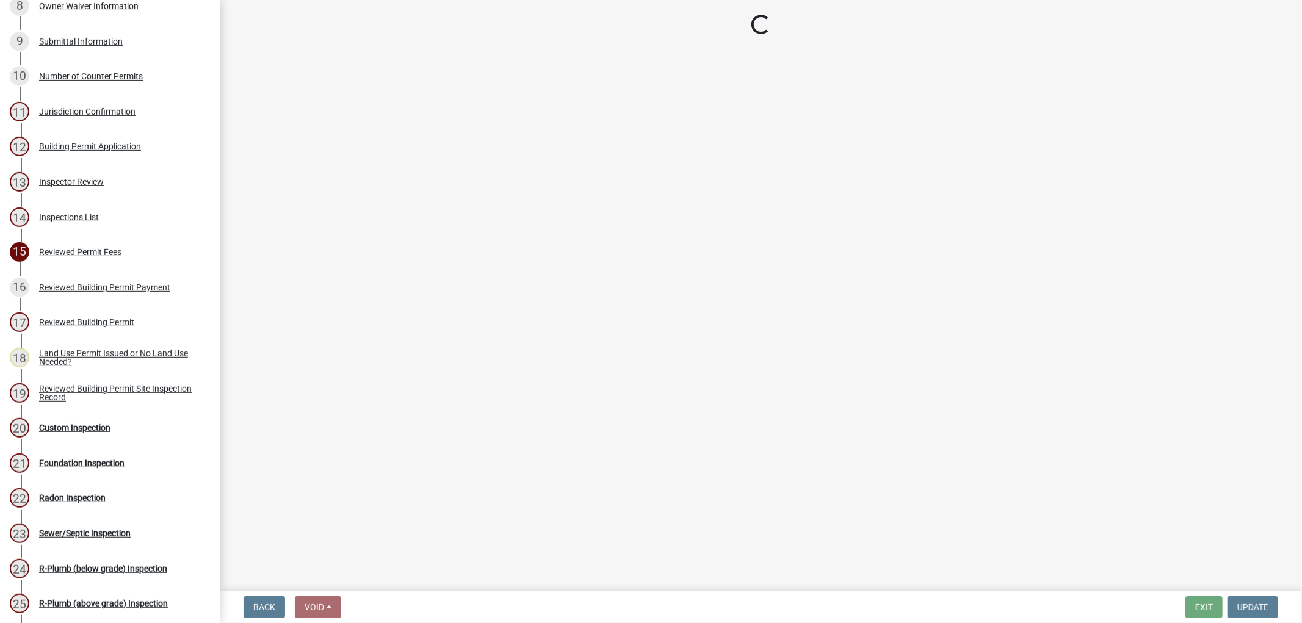
select select "94a12757-2a59-4079-8756-dca9431867ef"
select select "6dc0760e-8c08-4580-9fe9-6a7ebc6918b6"
select select "523529d2-5cc6-44b9-b072-47143663a054"
select select "0198996b-7c5b-4e1d-9fce-5545e98e8655"
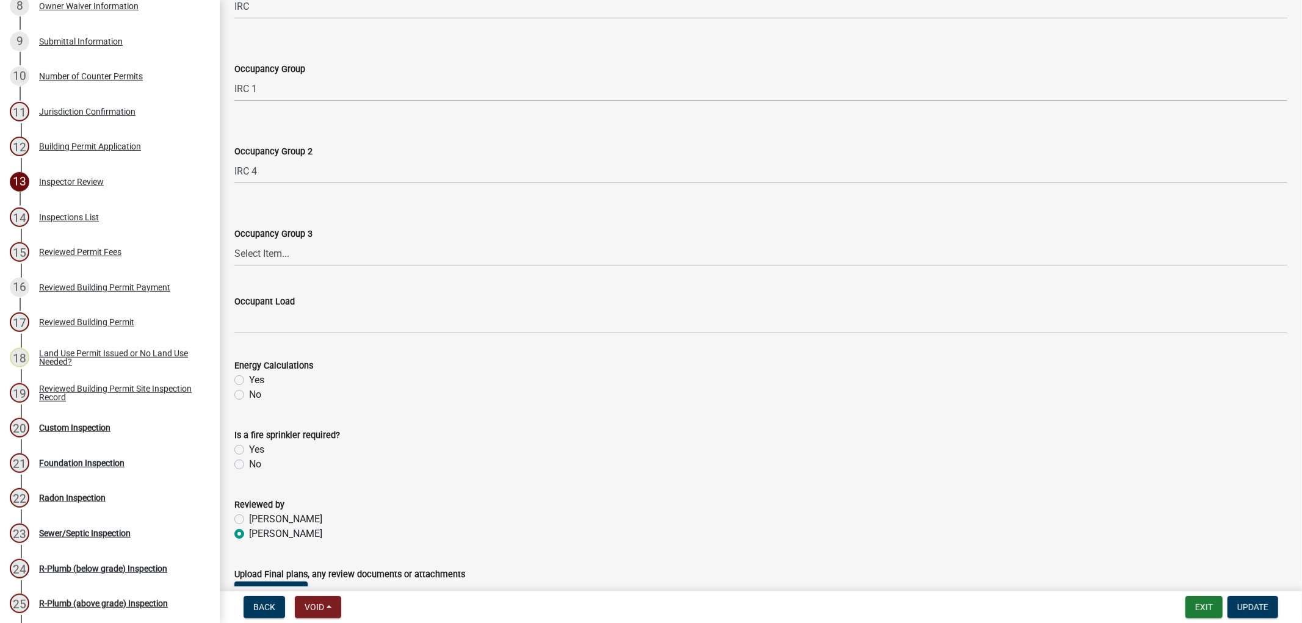
scroll to position [485, 0]
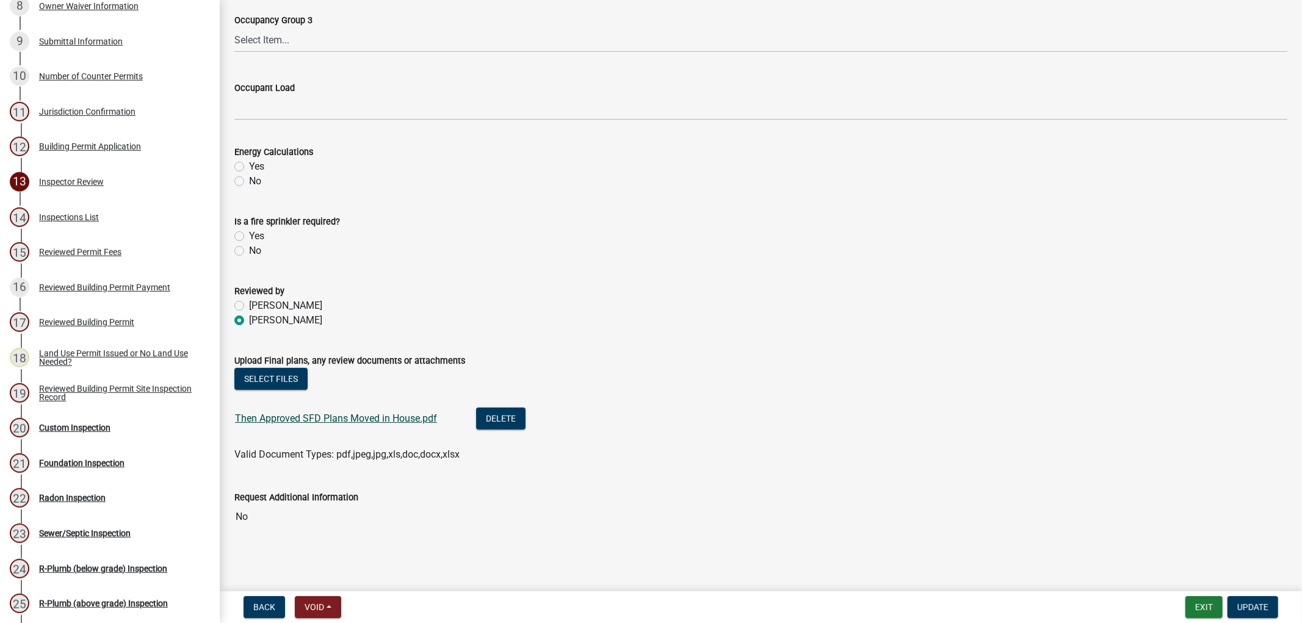
click at [349, 416] on link "Then Approved SFD Plans Moved in House.pdf" at bounding box center [336, 419] width 202 height 12
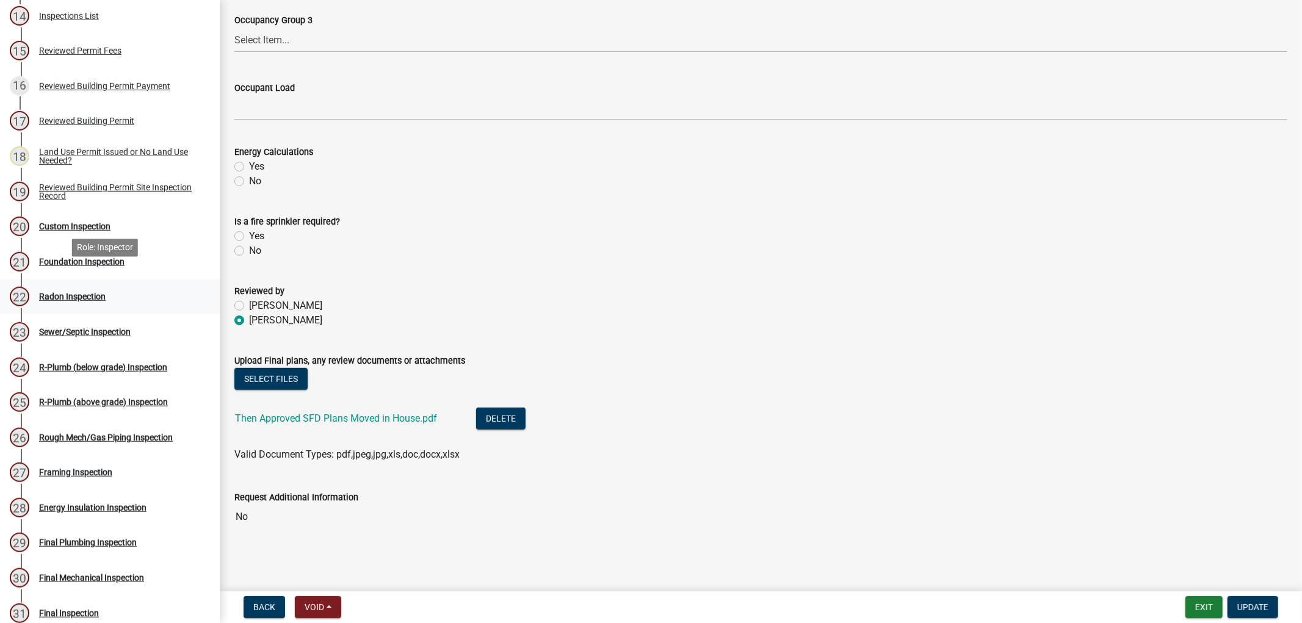
scroll to position [610, 0]
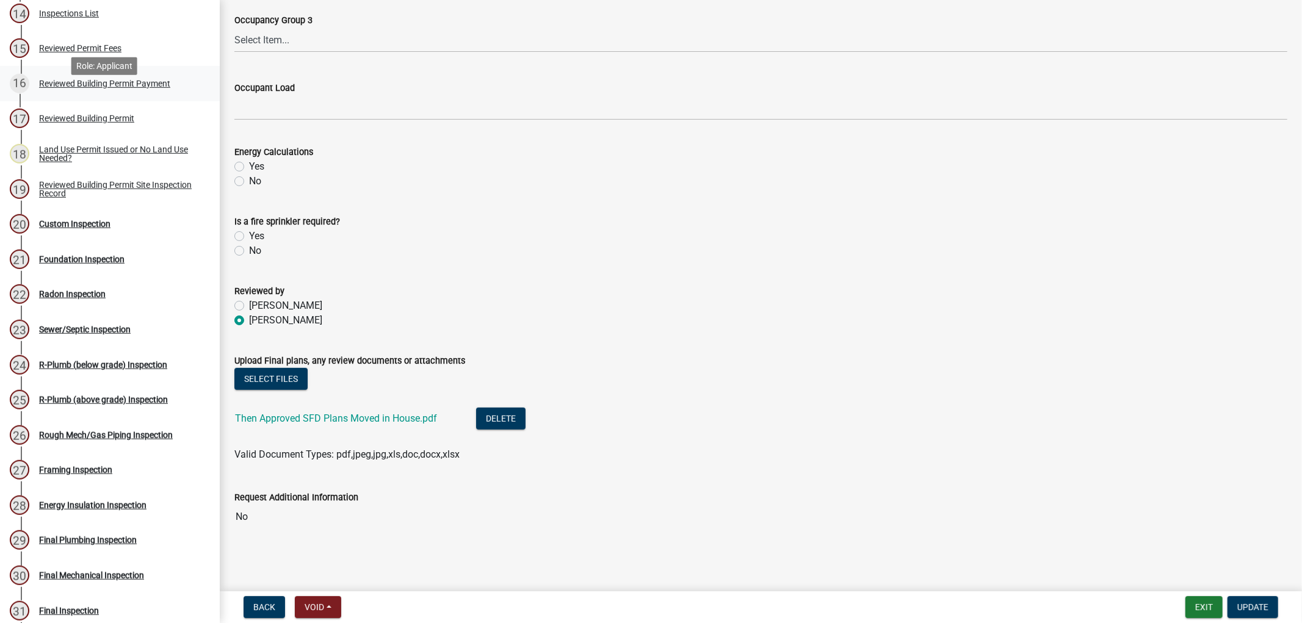
click at [139, 88] on div "Reviewed Building Permit Payment" at bounding box center [104, 83] width 131 height 9
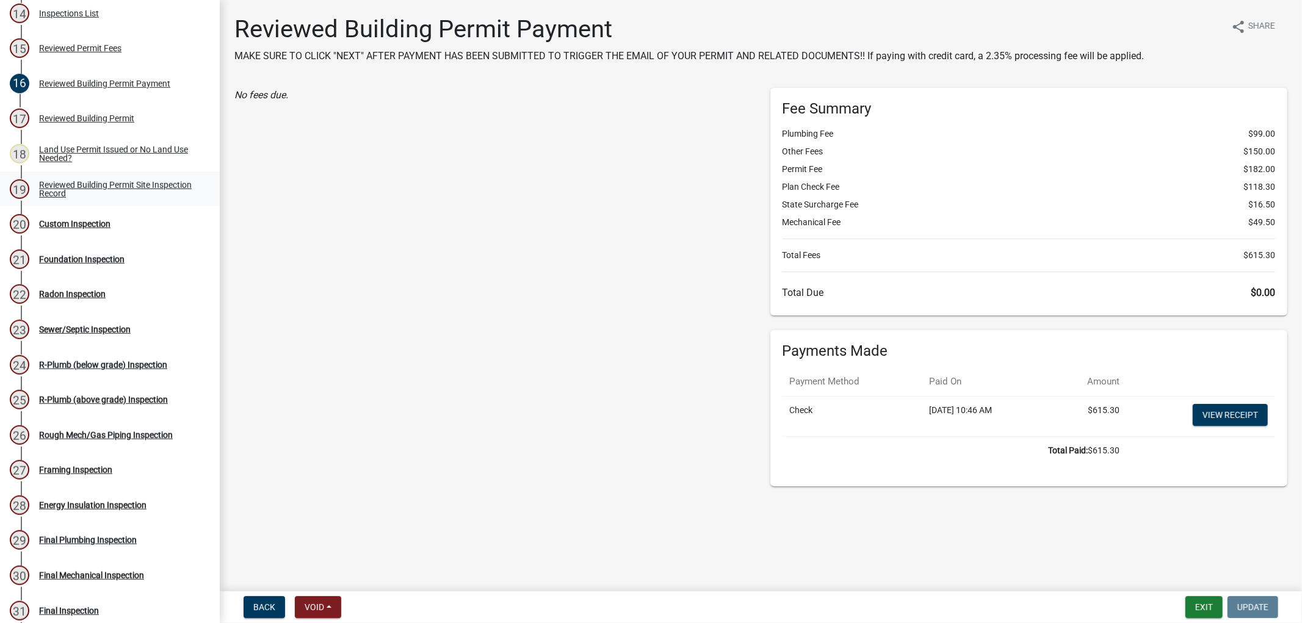
scroll to position [611, 0]
click at [70, 197] on div "Reviewed Building Permit Site Inspection Record" at bounding box center [119, 188] width 161 height 17
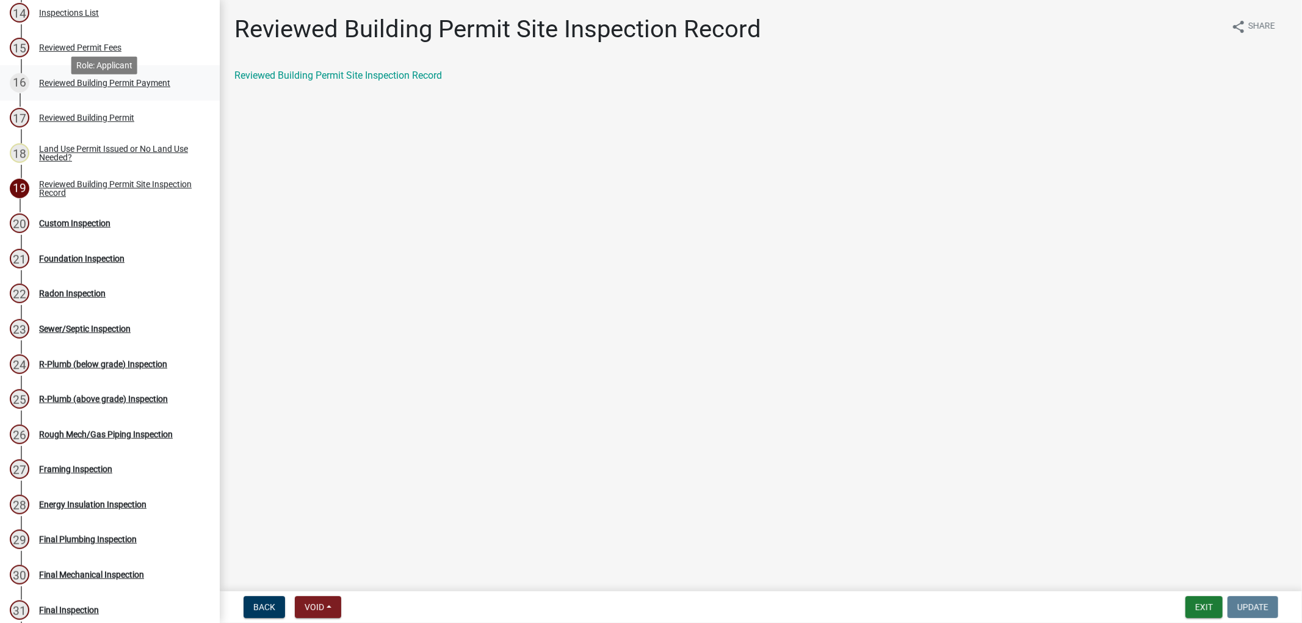
click at [52, 93] on div "16 Reviewed Building Permit Payment" at bounding box center [105, 83] width 190 height 20
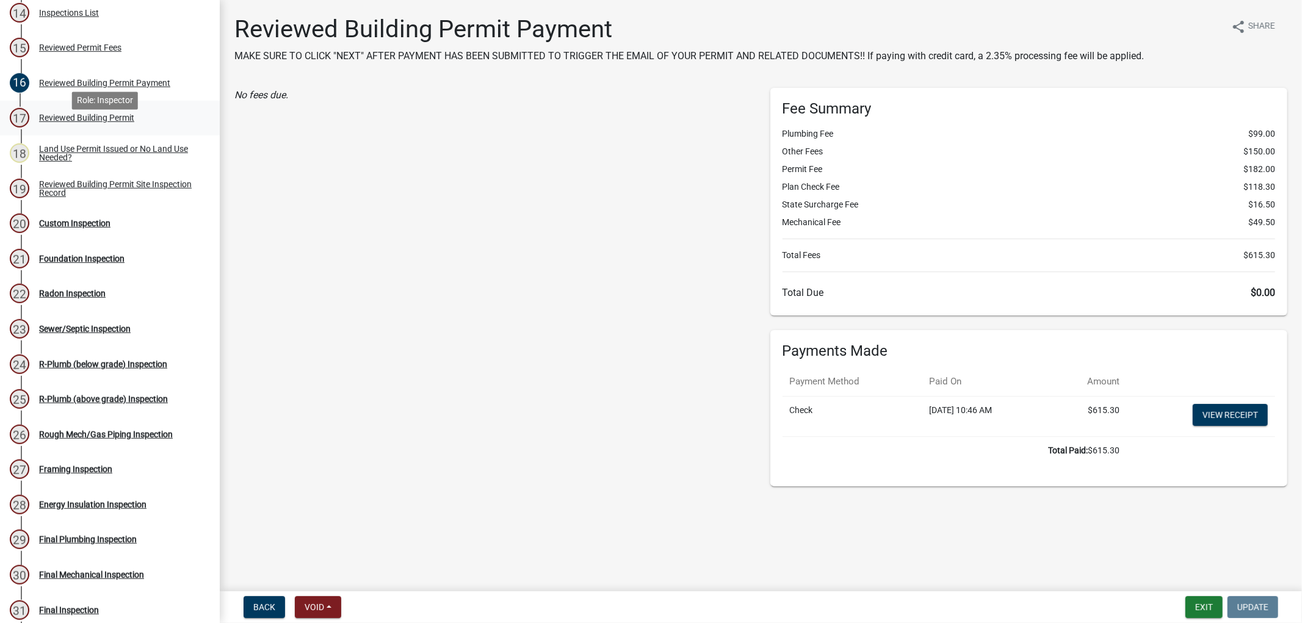
click at [82, 122] on div "Reviewed Building Permit" at bounding box center [86, 118] width 95 height 9
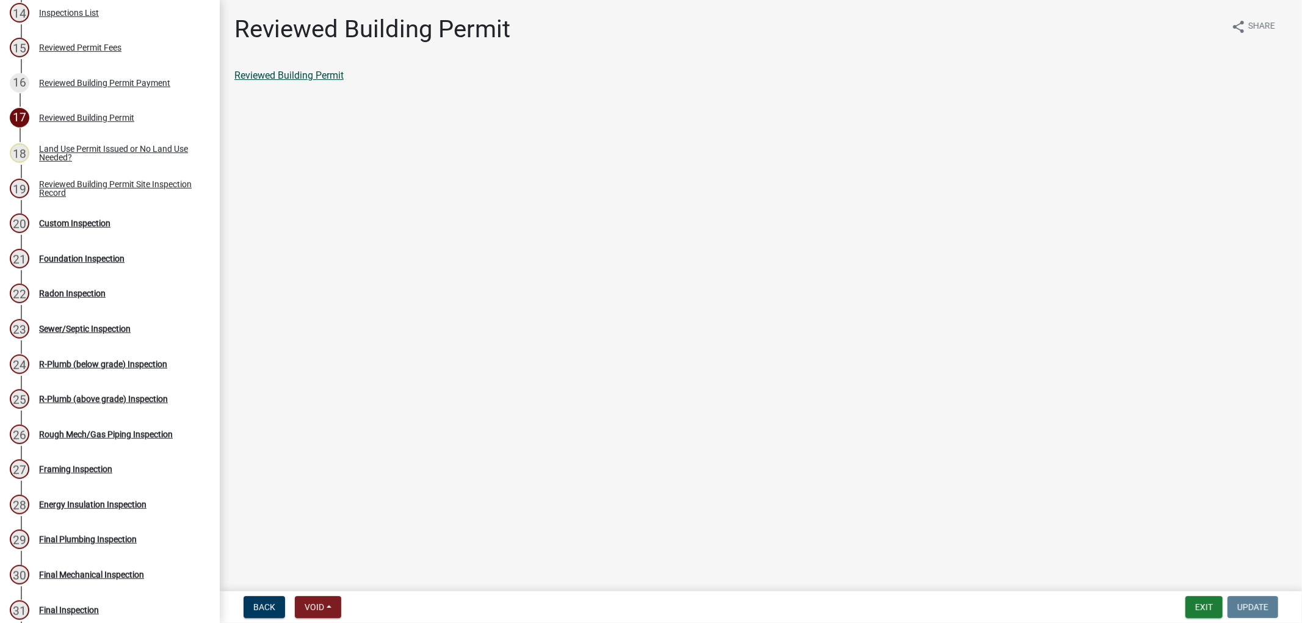
click at [310, 79] on link "Reviewed Building Permit" at bounding box center [288, 76] width 109 height 12
